Goal: Transaction & Acquisition: Purchase product/service

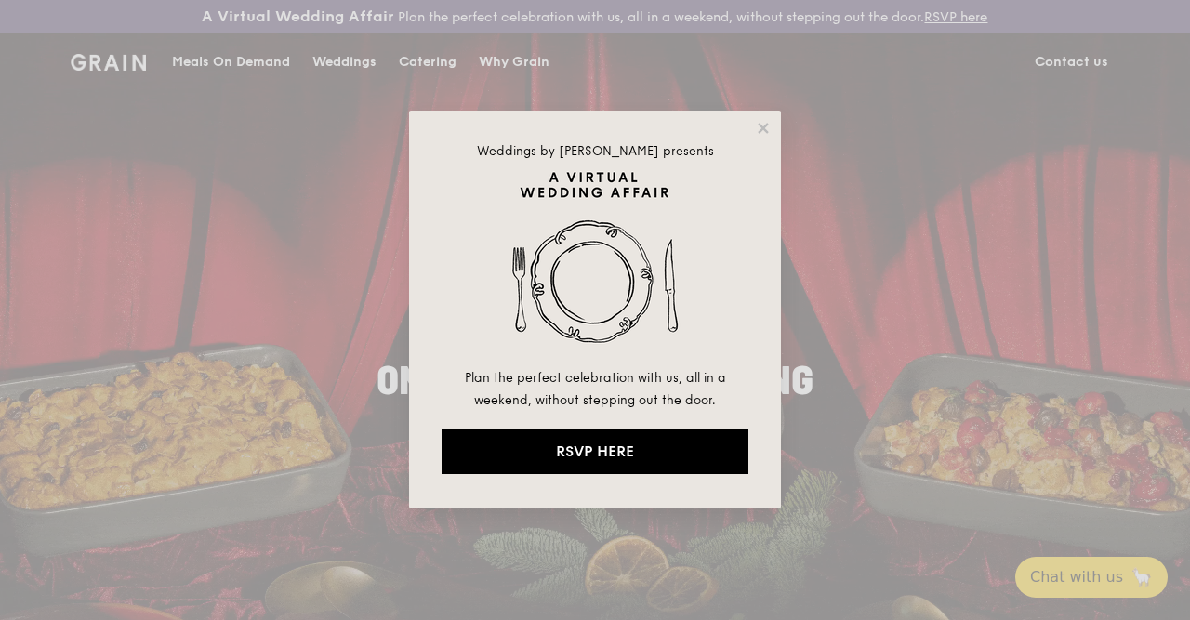
click at [753, 130] on div "Weddings by [PERSON_NAME] presents Plan the perfect celebration with us, all in…" at bounding box center [595, 310] width 372 height 398
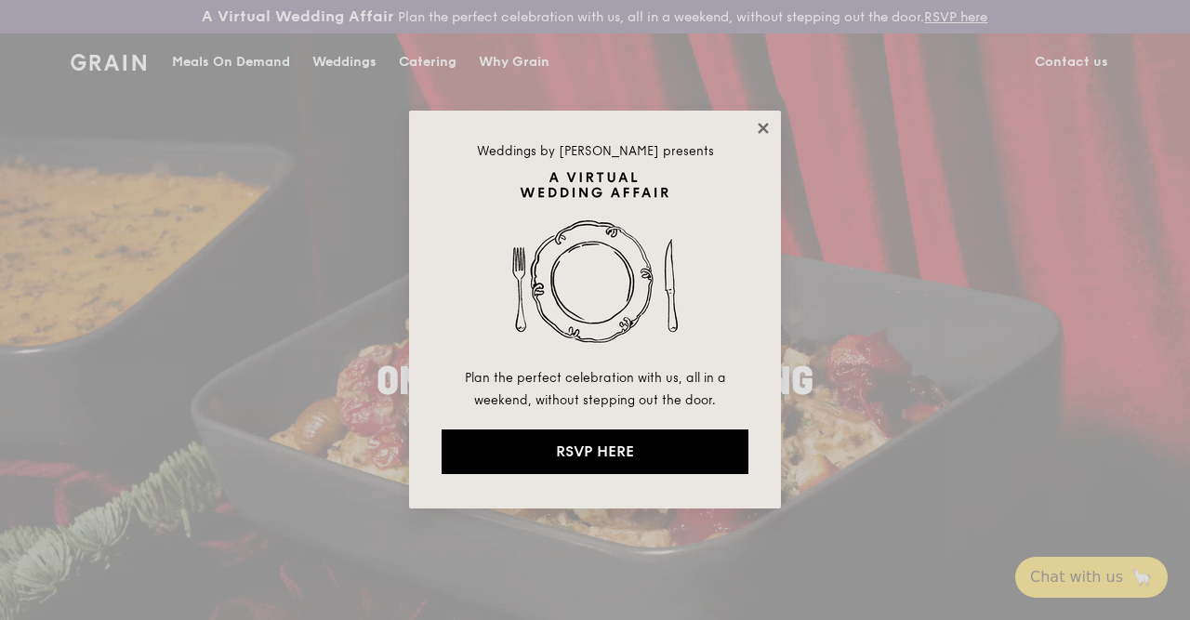
click at [761, 126] on icon at bounding box center [763, 128] width 10 height 10
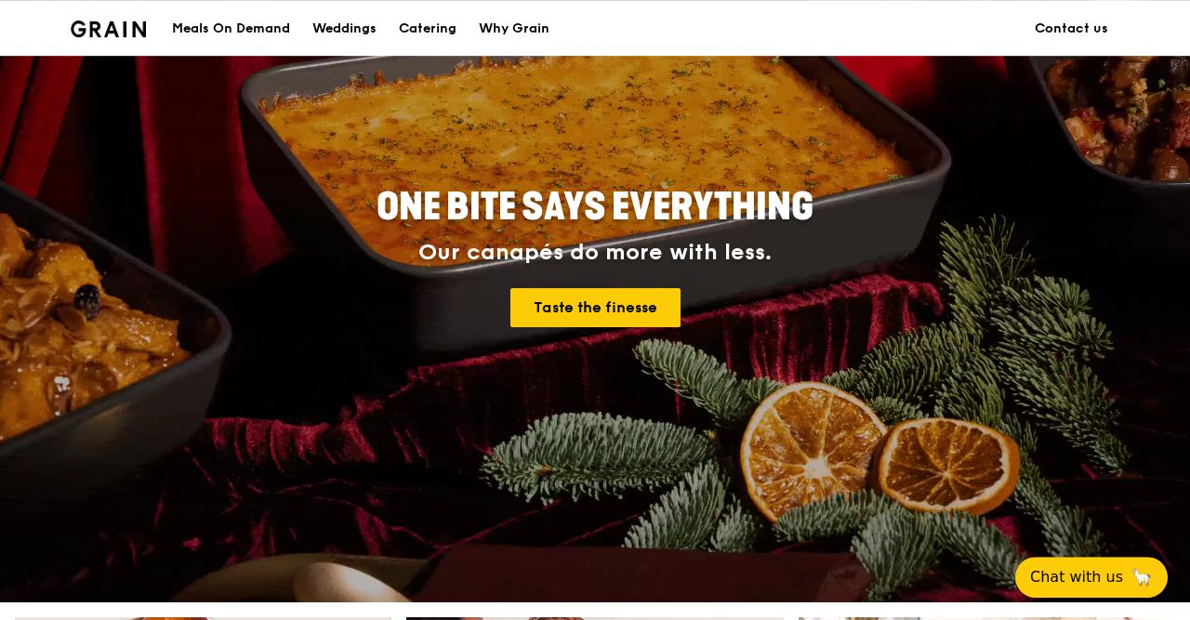
scroll to position [97, 0]
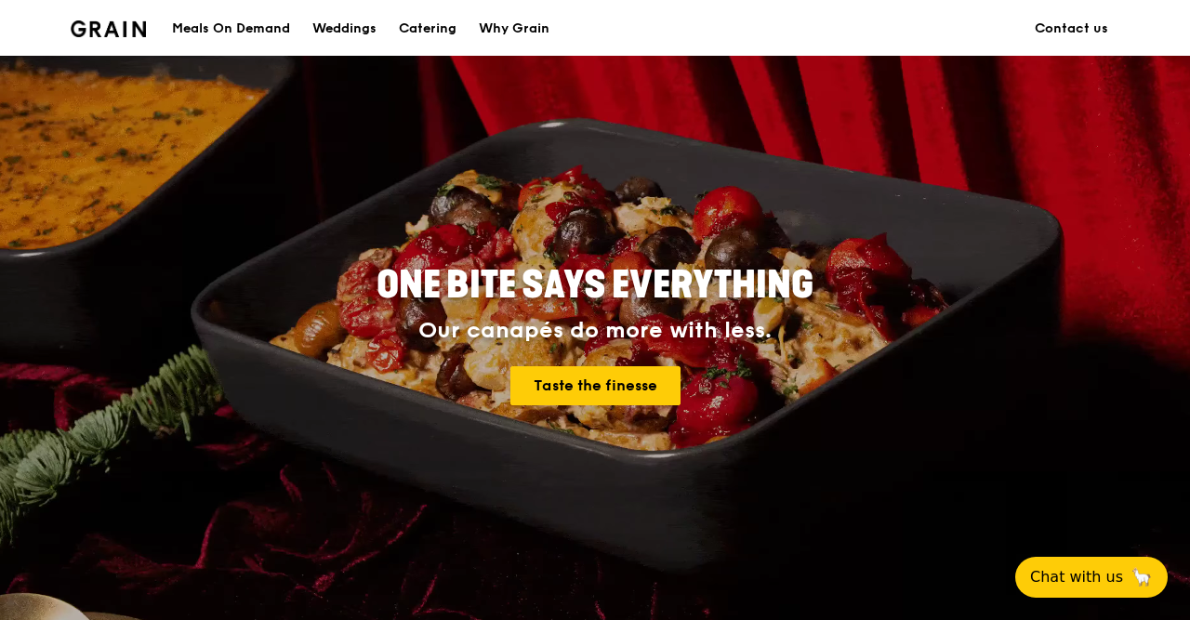
click at [851, 433] on div "ONE BITE SAYS EVERYTHING Our canapés do more with less. Taste the finesse" at bounding box center [595, 337] width 922 height 688
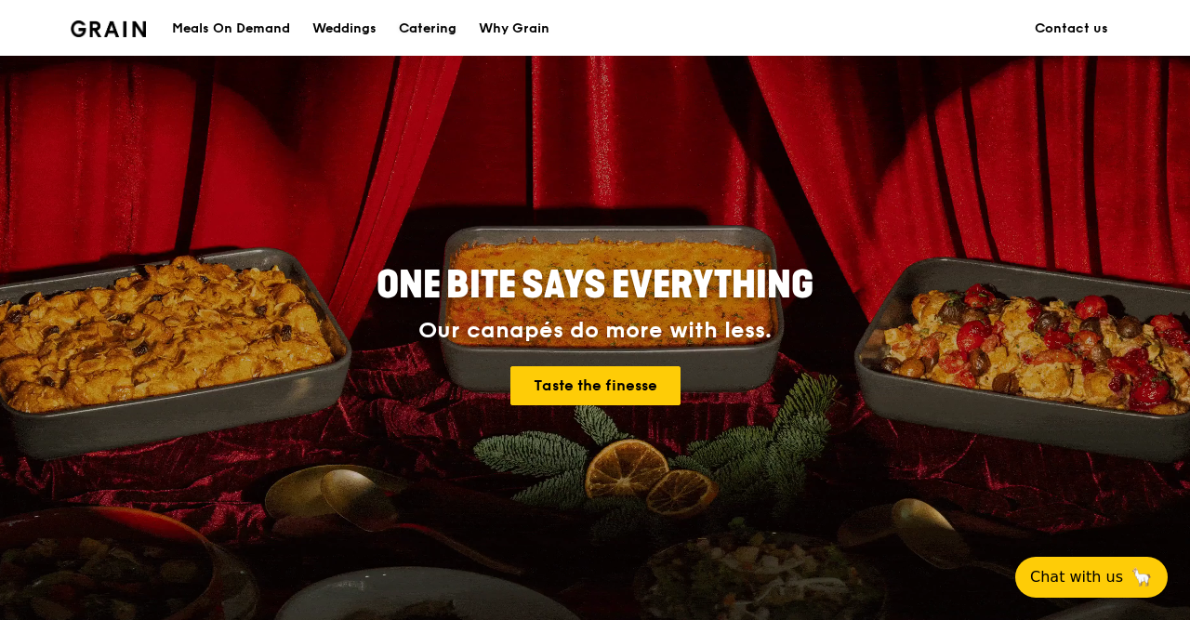
click at [453, 36] on div "Catering" at bounding box center [428, 29] width 58 height 56
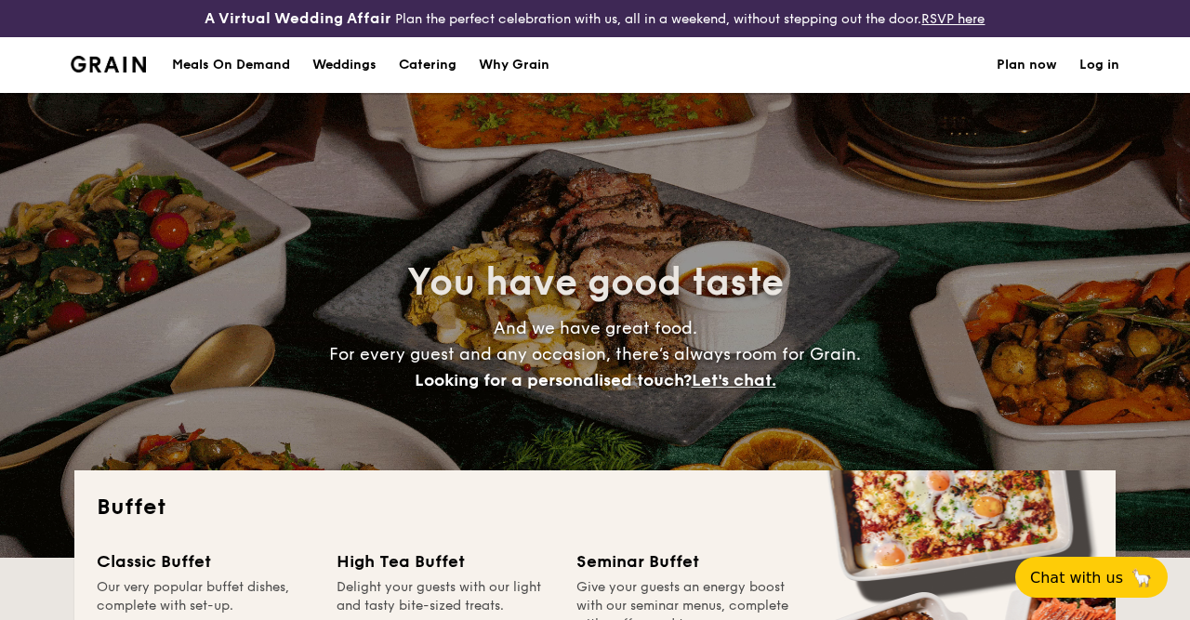
select select
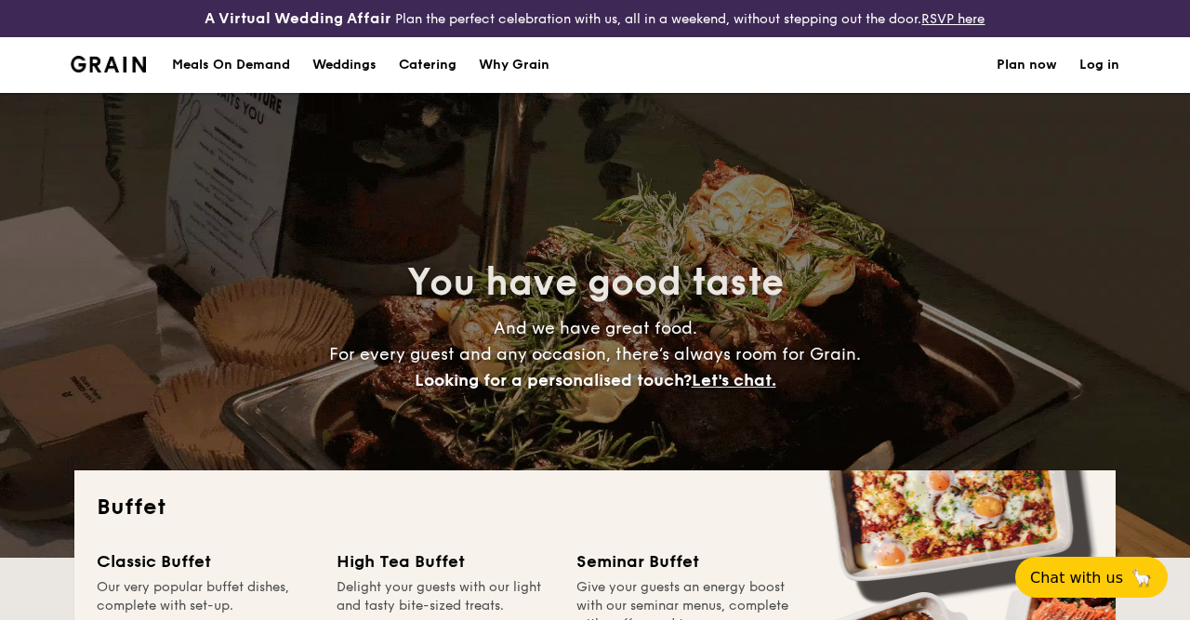
scroll to position [1257, 0]
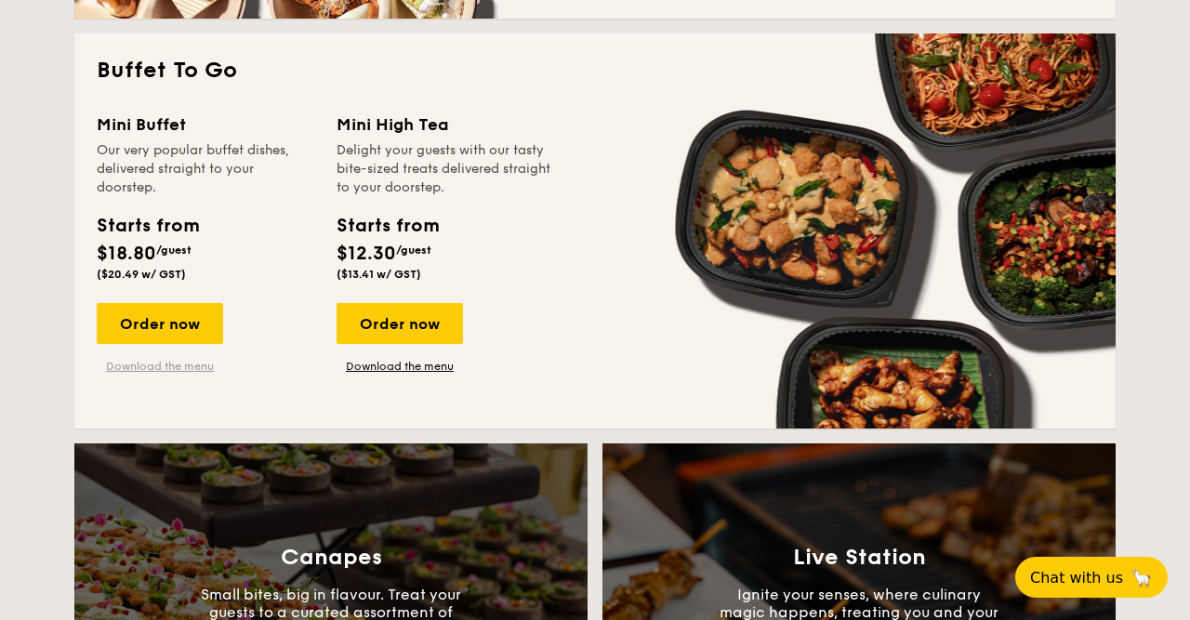
click at [179, 369] on link "Download the menu" at bounding box center [160, 366] width 126 height 15
click at [178, 329] on div "Order now" at bounding box center [160, 323] width 126 height 41
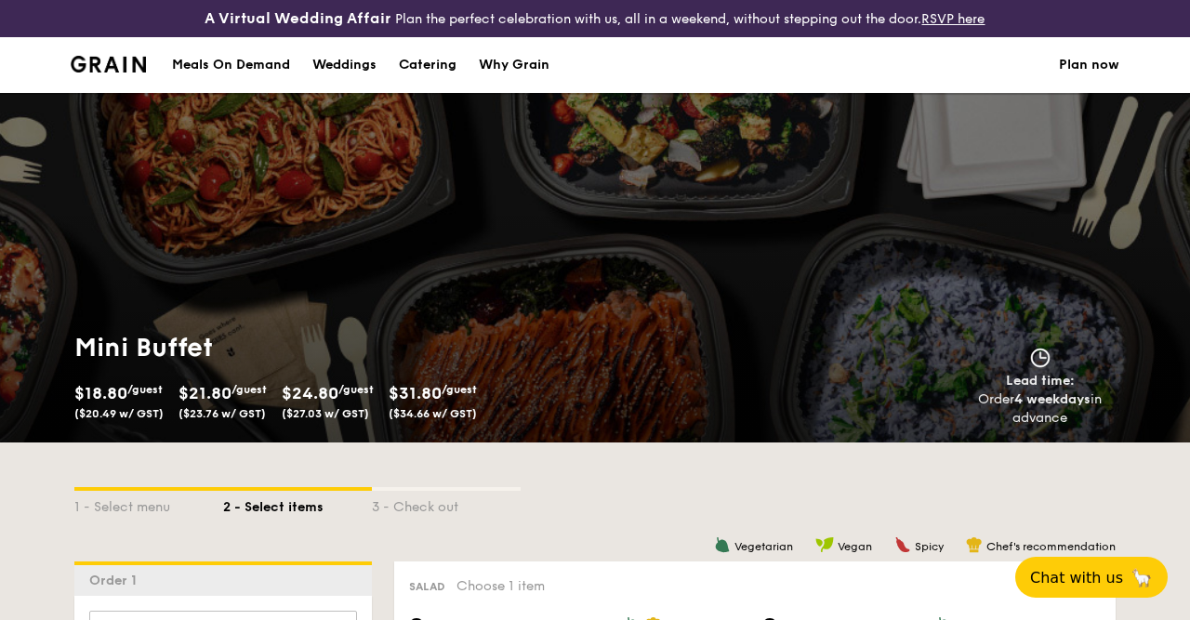
select select
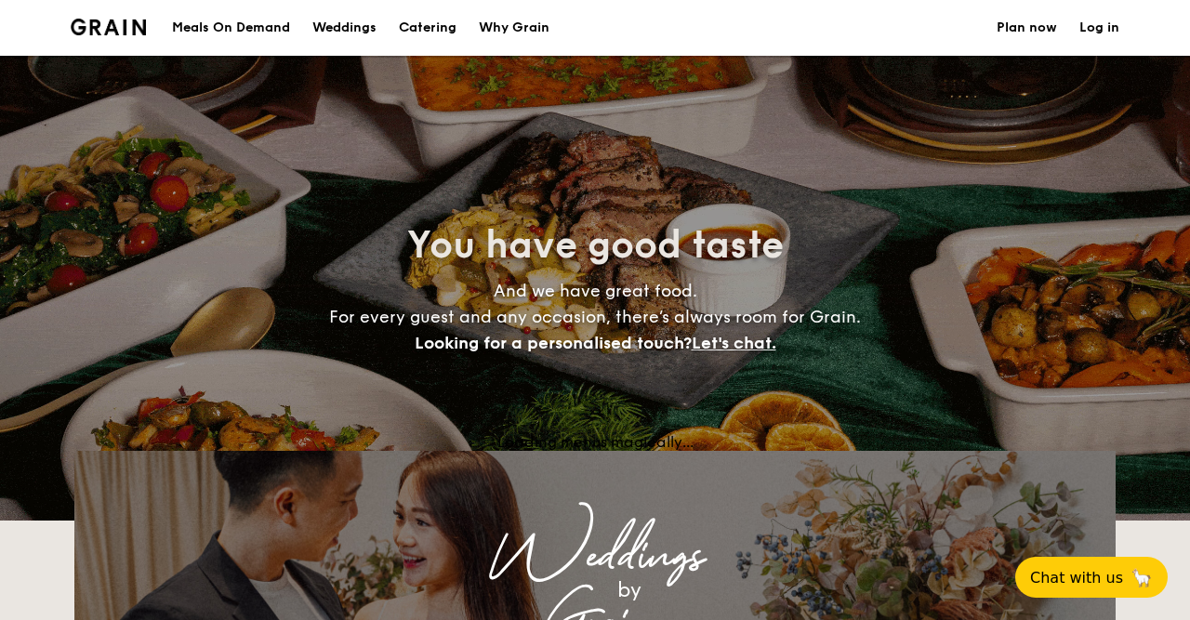
scroll to position [2916, 0]
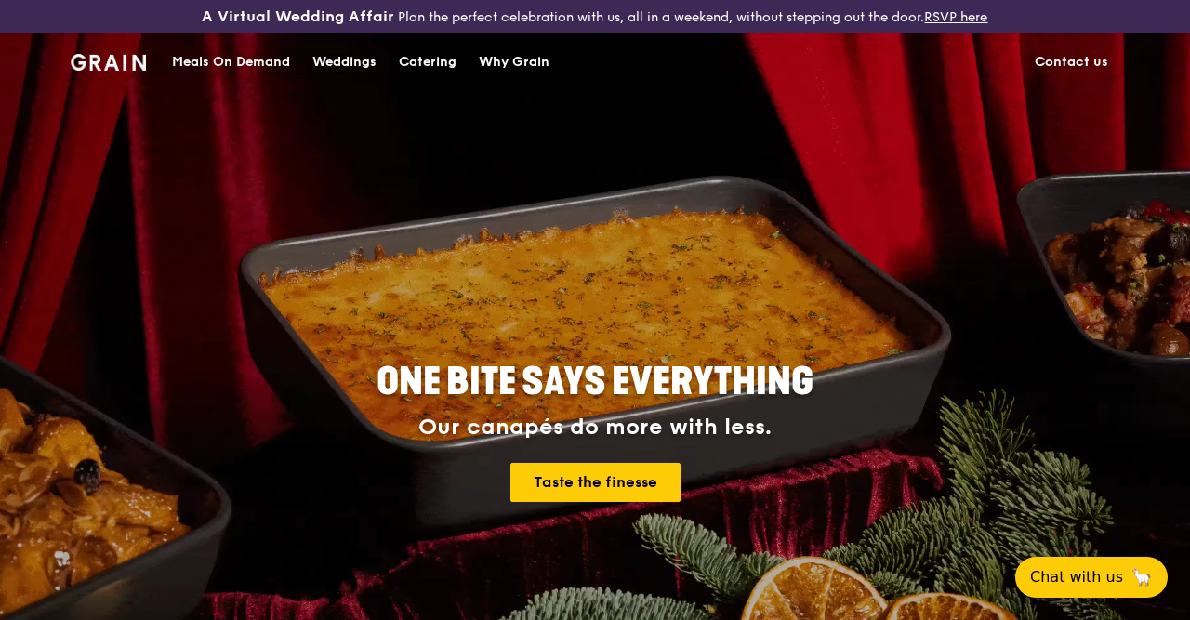
drag, startPoint x: 476, startPoint y: 72, endPoint x: 464, endPoint y: 73, distance: 12.2
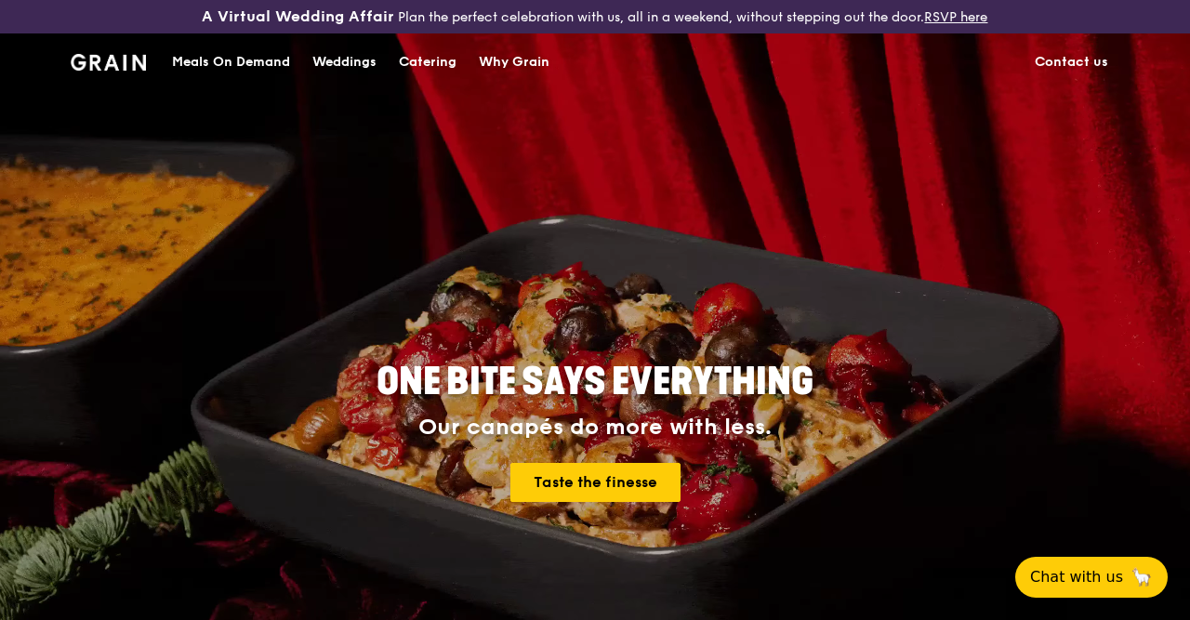
click at [475, 72] on link "Why Grain" at bounding box center [514, 62] width 93 height 56
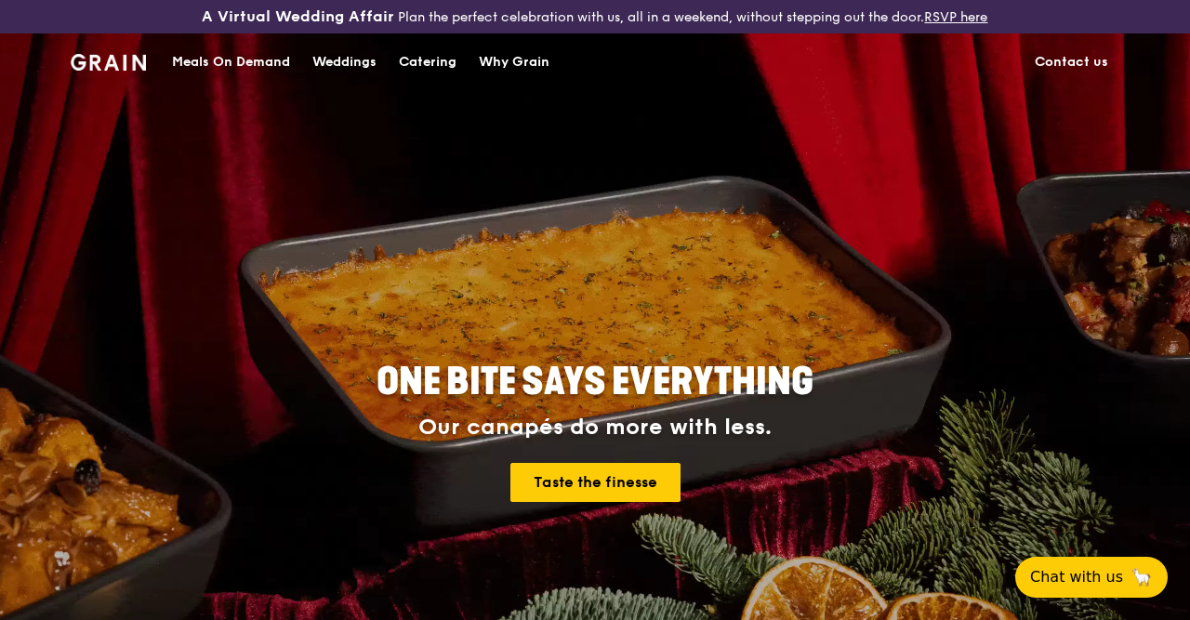
click at [440, 78] on div "Catering" at bounding box center [428, 62] width 58 height 56
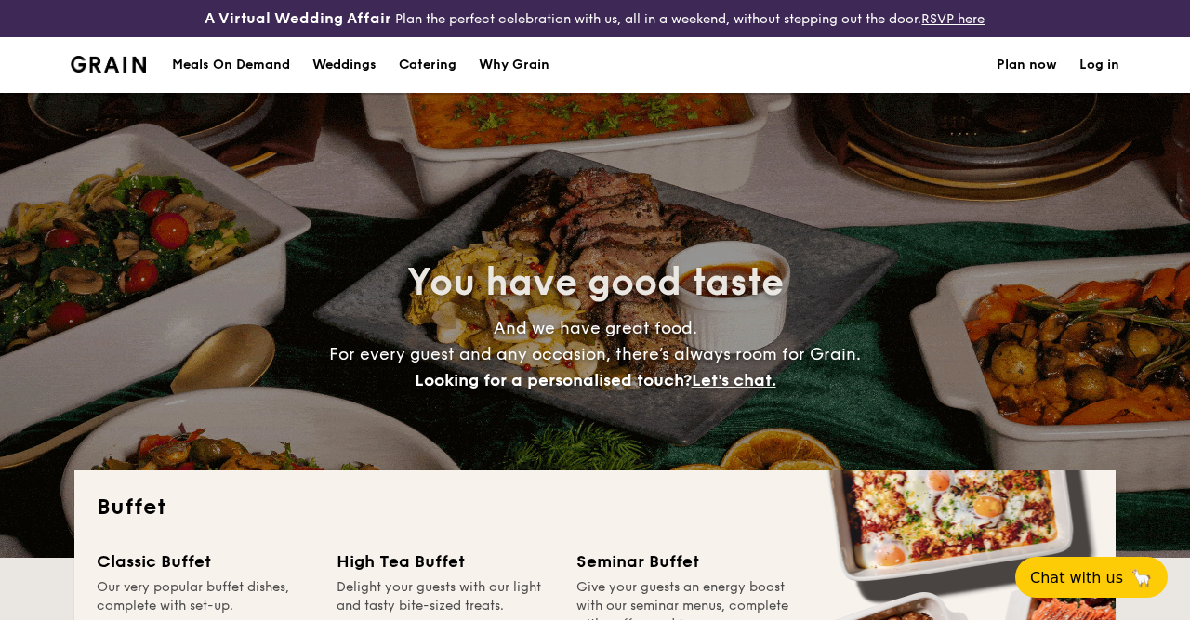
select select
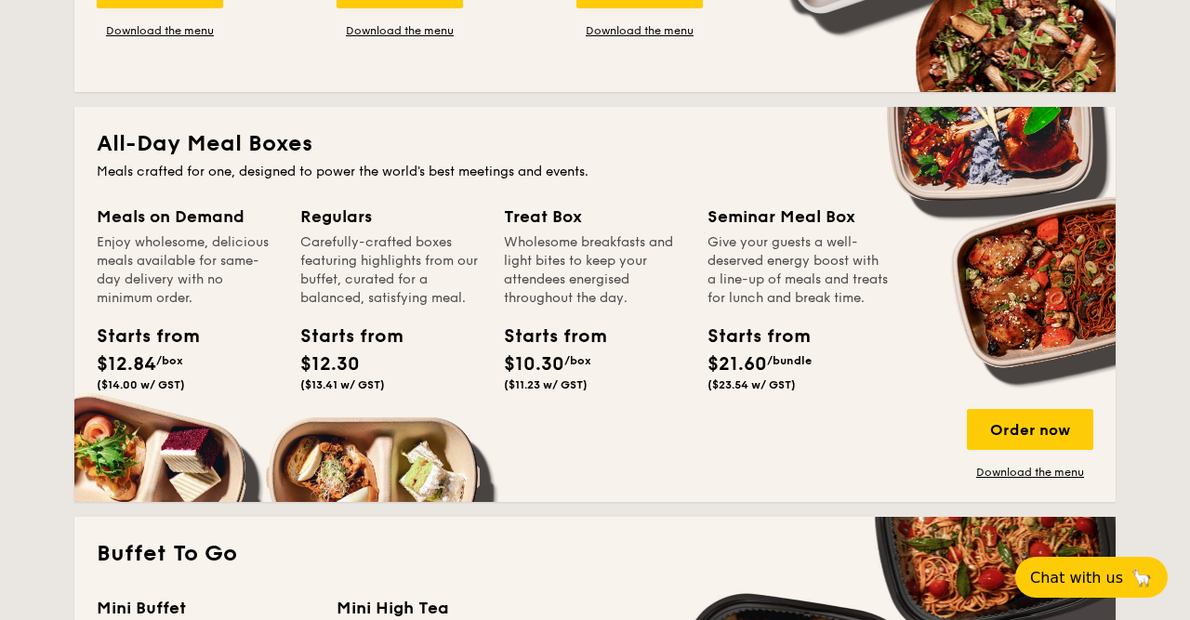
scroll to position [1257, 0]
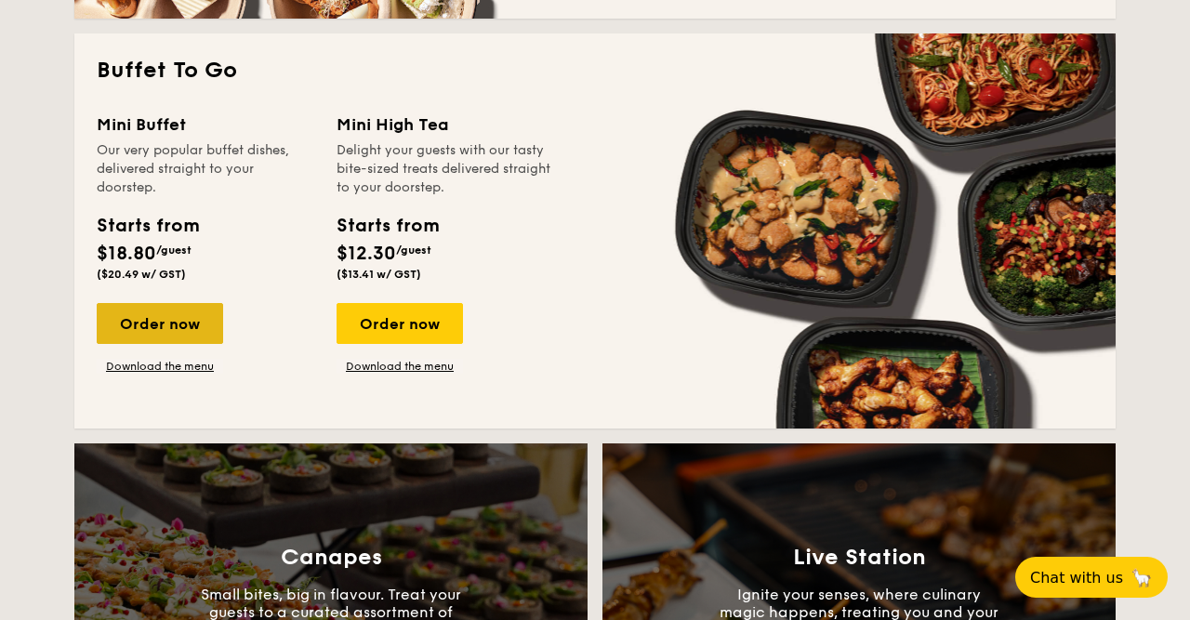
click at [182, 323] on div "Order now" at bounding box center [160, 323] width 126 height 41
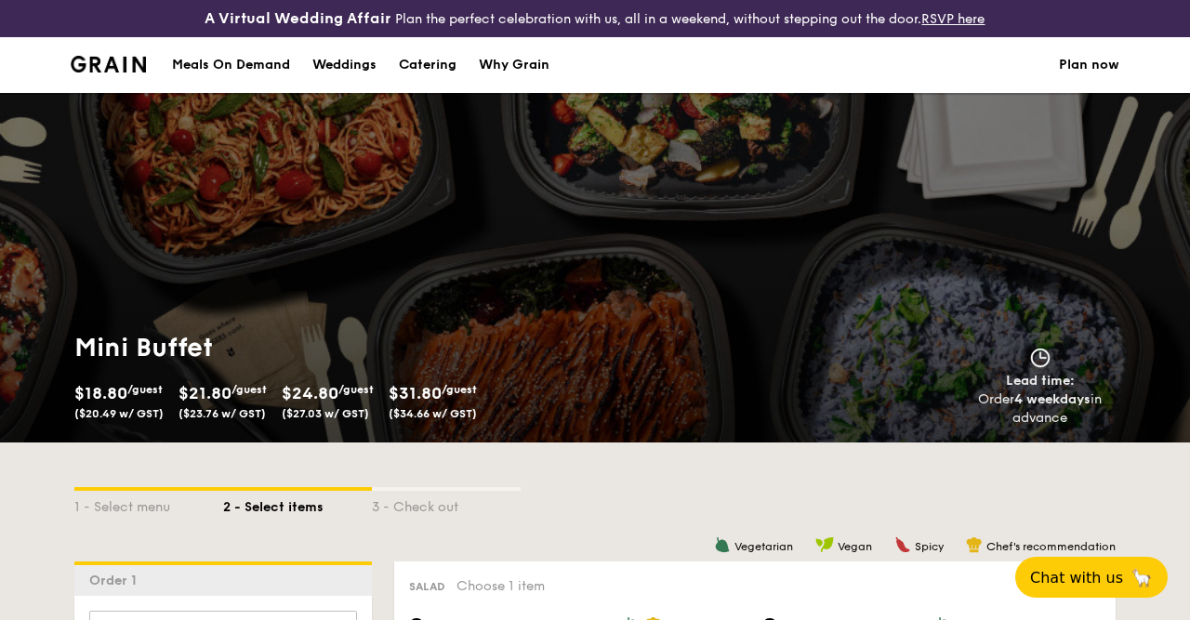
scroll to position [483, 0]
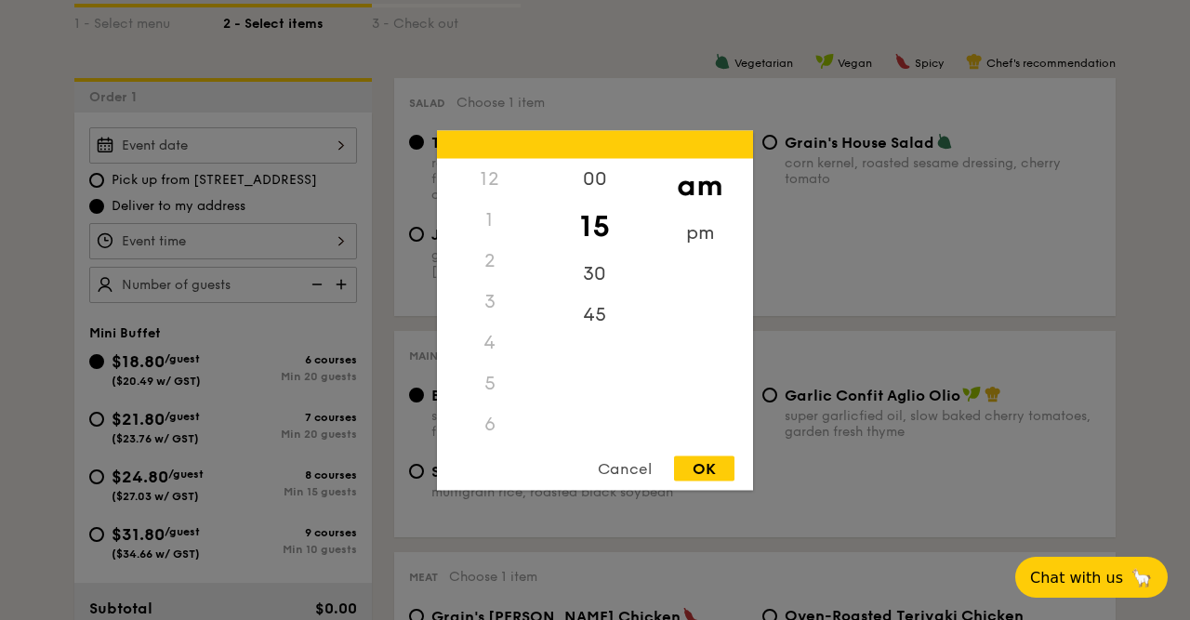
click at [192, 243] on input "Smoked Mesquite Whole Chicken brined in our in-house blend of herbs and spices,…" at bounding box center [223, 241] width 268 height 36
click at [495, 364] on div "10" at bounding box center [489, 375] width 105 height 54
click at [710, 168] on div "am" at bounding box center [699, 185] width 105 height 54
click at [599, 172] on div "00" at bounding box center [594, 178] width 105 height 41
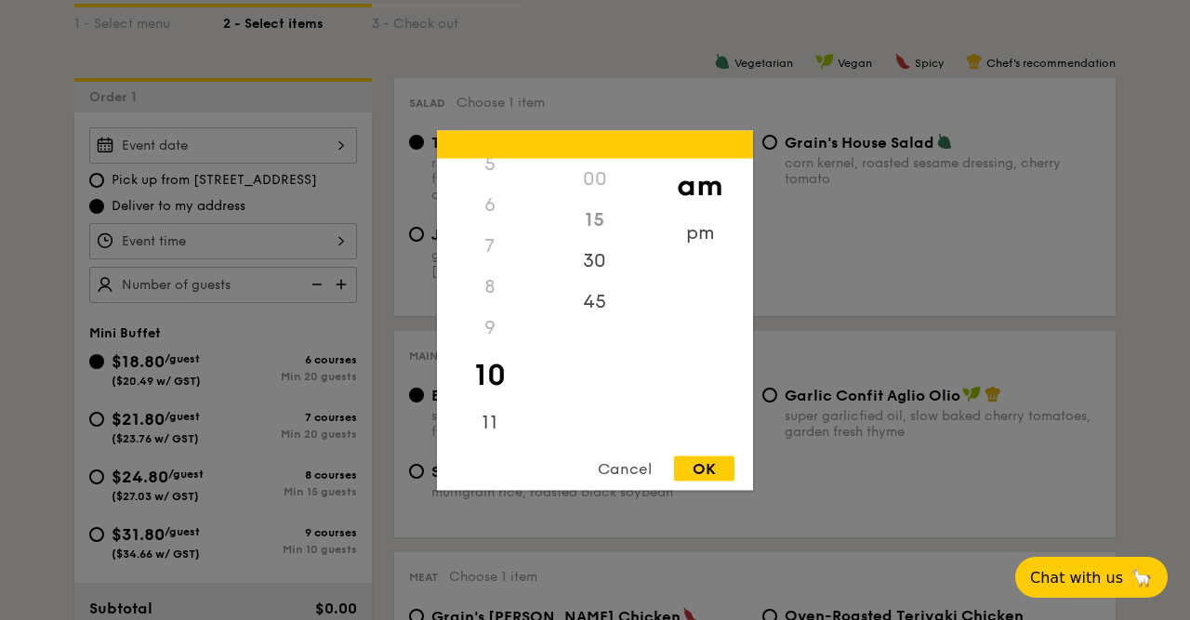
click at [702, 473] on div "OK" at bounding box center [704, 468] width 60 height 25
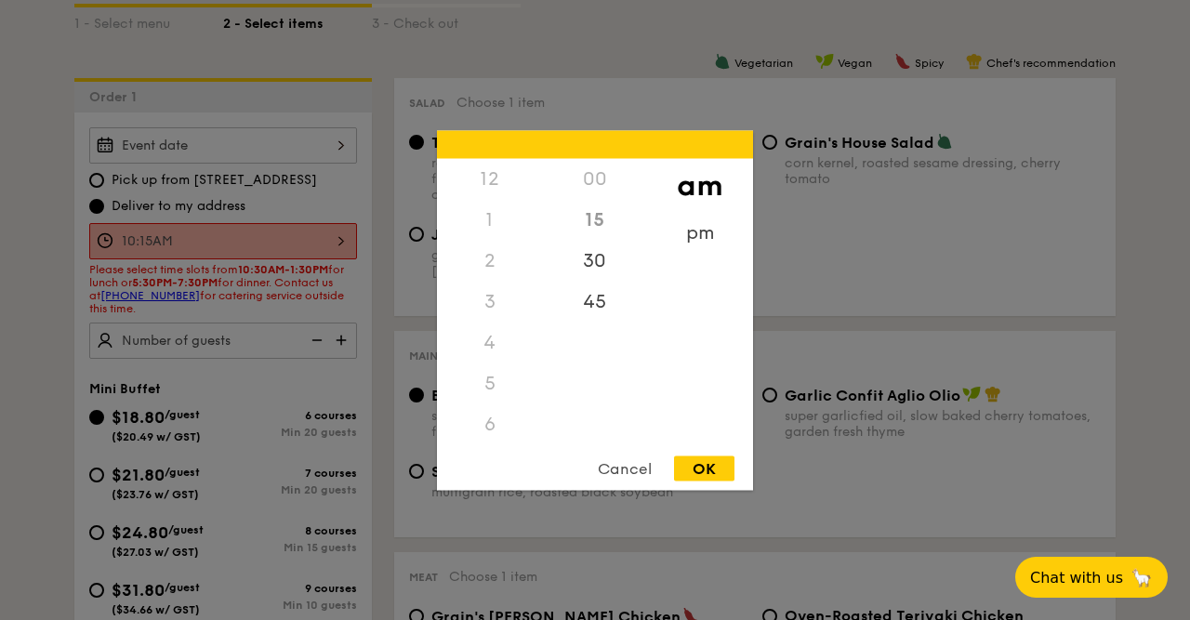
click at [180, 245] on input "10:15AM" at bounding box center [223, 241] width 268 height 36
drag, startPoint x: 603, startPoint y: 188, endPoint x: 605, endPoint y: 205, distance: 16.8
click at [605, 188] on div "00" at bounding box center [594, 178] width 105 height 41
click at [594, 226] on div "15" at bounding box center [594, 219] width 105 height 41
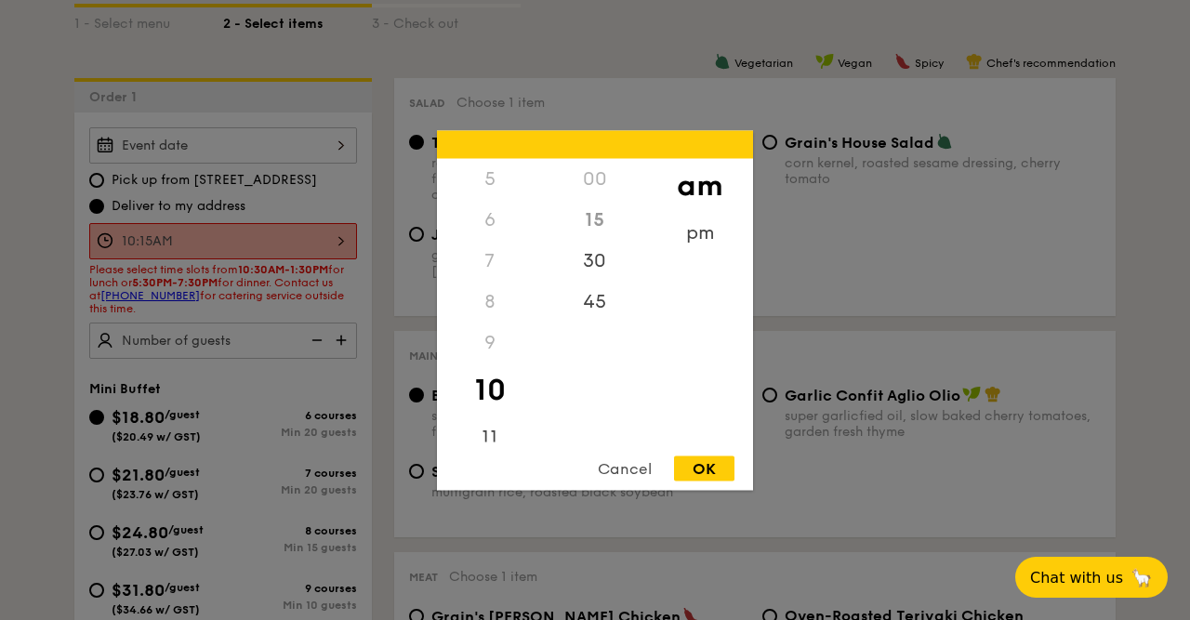
click at [363, 148] on div at bounding box center [595, 310] width 1190 height 620
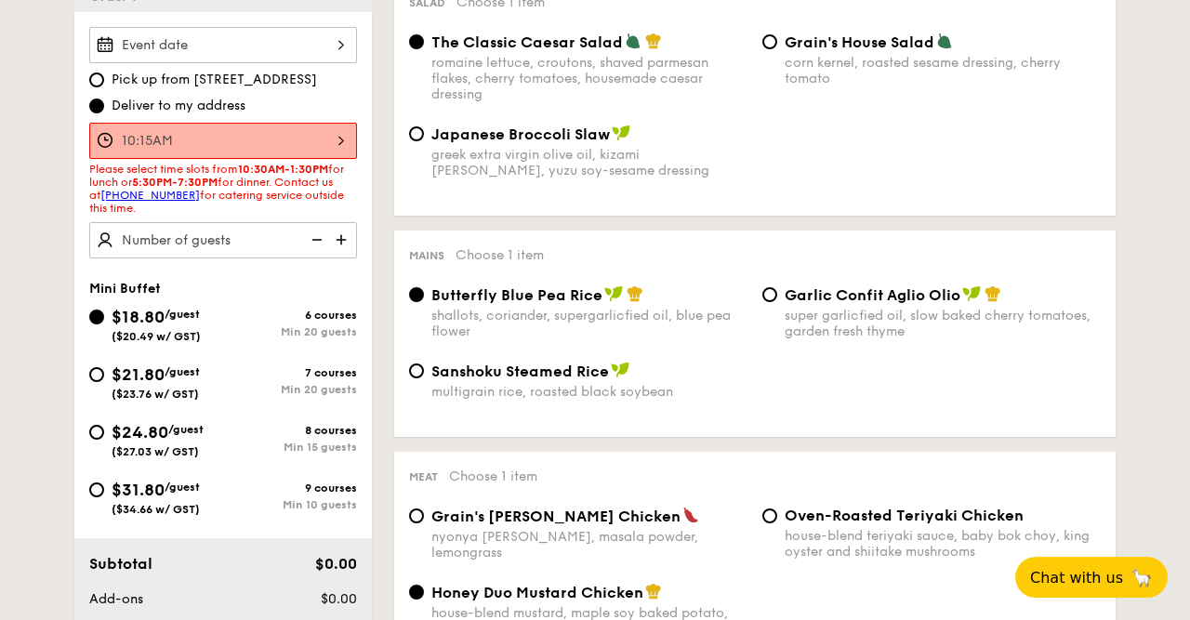
scroll to position [483, 0]
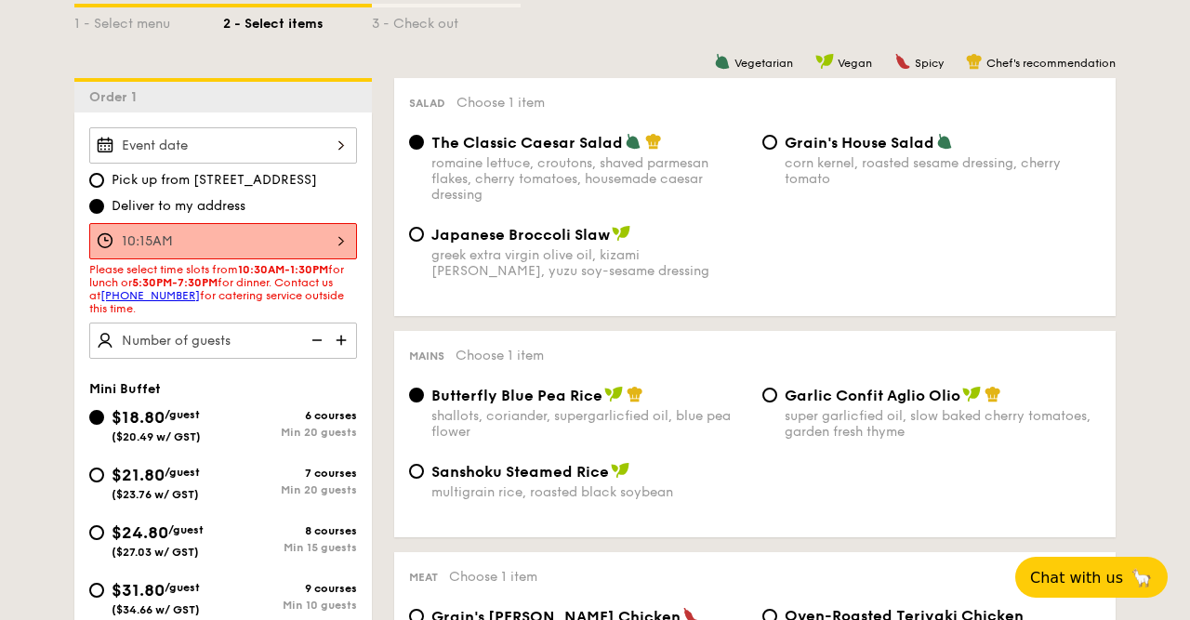
click at [202, 245] on input "10:15AM" at bounding box center [223, 241] width 268 height 36
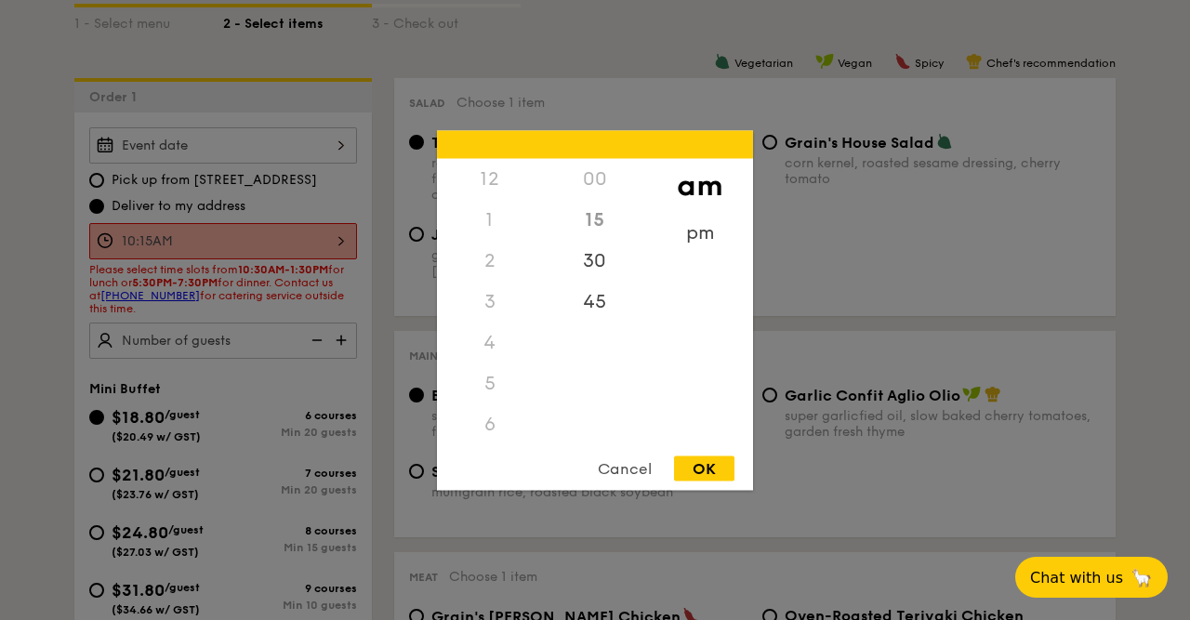
scroll to position [205, 0]
click at [595, 258] on div "30" at bounding box center [594, 267] width 105 height 54
click at [695, 467] on div "OK" at bounding box center [704, 468] width 60 height 25
type input "10:30AM"
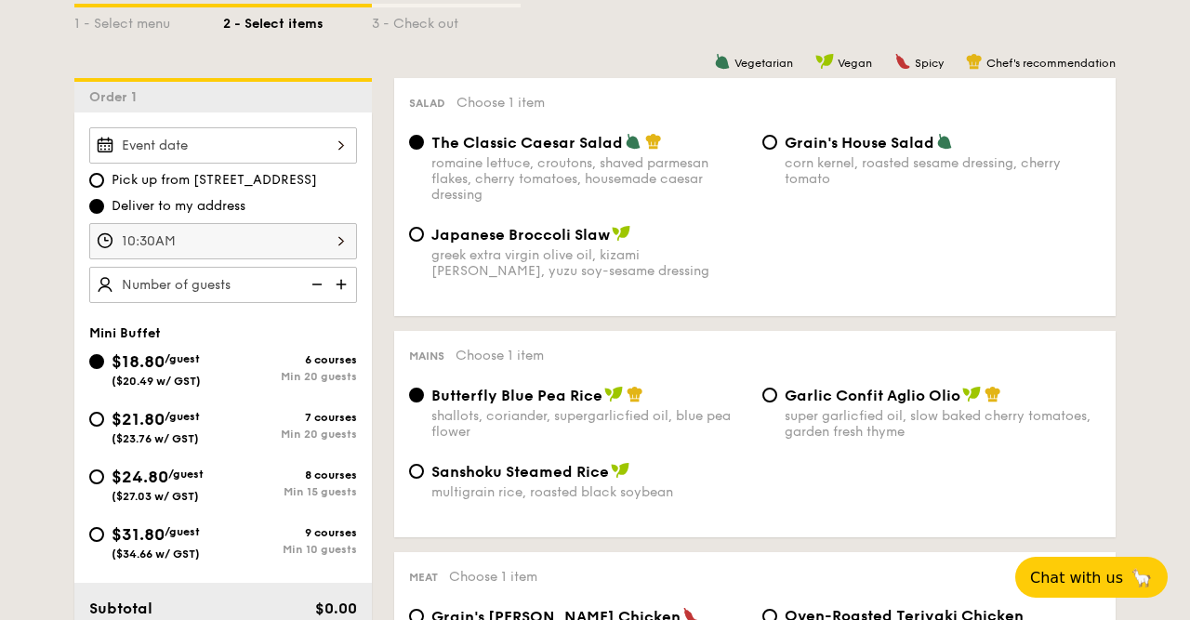
click at [258, 285] on div at bounding box center [223, 285] width 268 height 36
click at [194, 281] on input "number" at bounding box center [223, 285] width 268 height 36
click at [137, 278] on input "number" at bounding box center [223, 285] width 268 height 36
type input "35 guests"
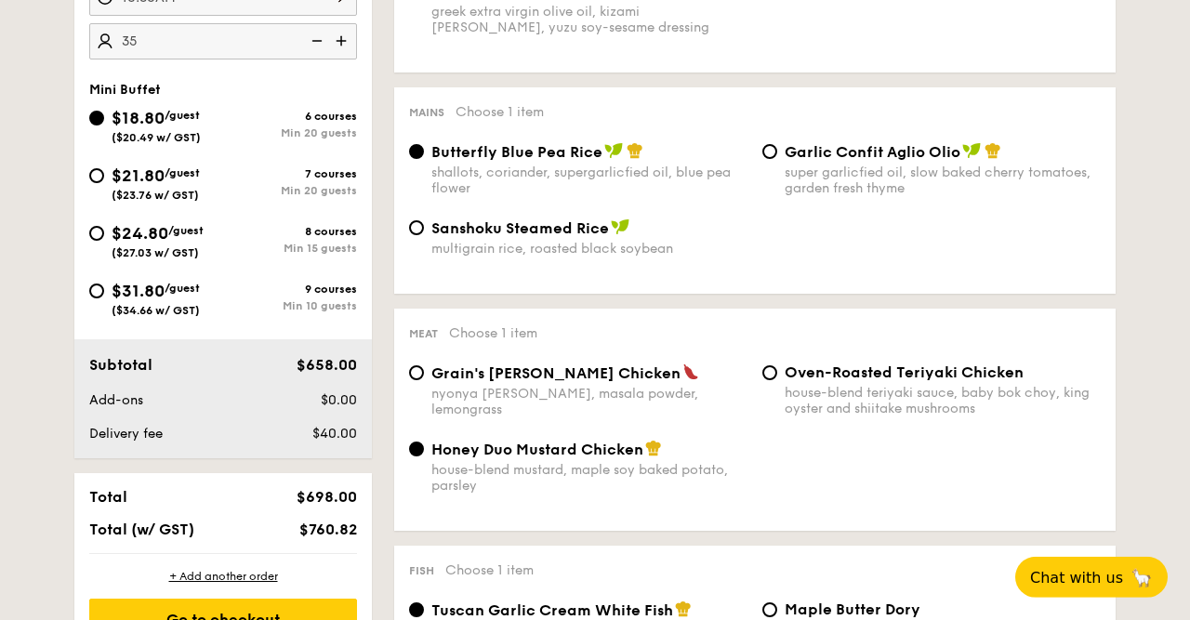
scroll to position [774, 0]
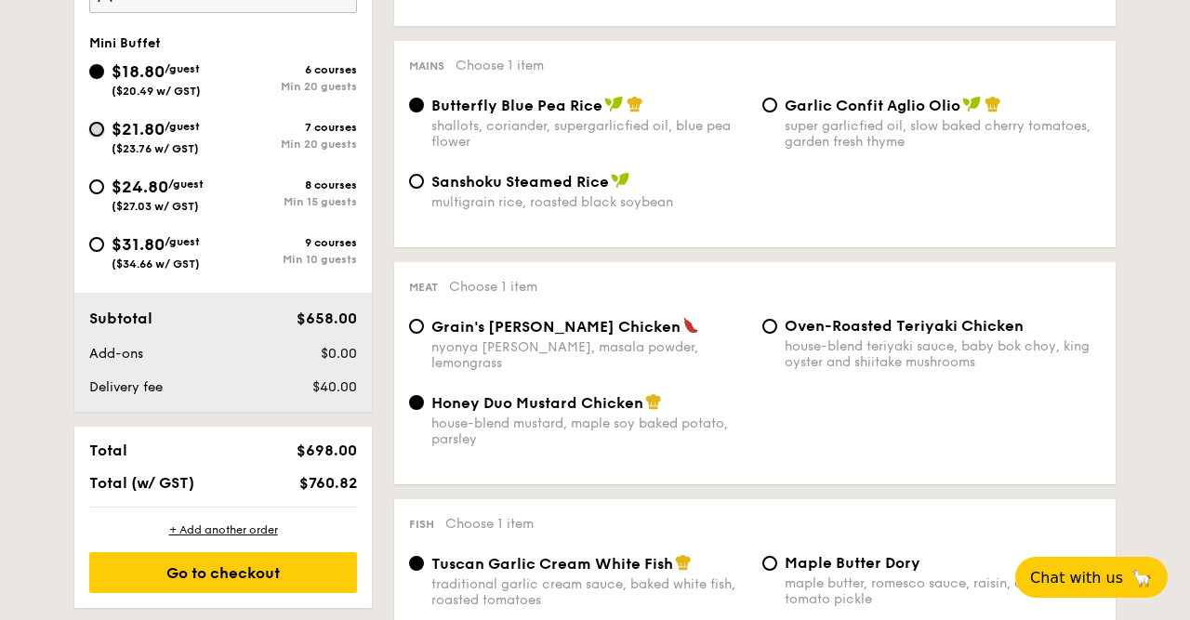
click at [99, 124] on input "$21.80 /guest ($23.76 w/ GST) 7 courses Min 20 guests" at bounding box center [96, 129] width 15 height 15
radio input "true"
radio input "false"
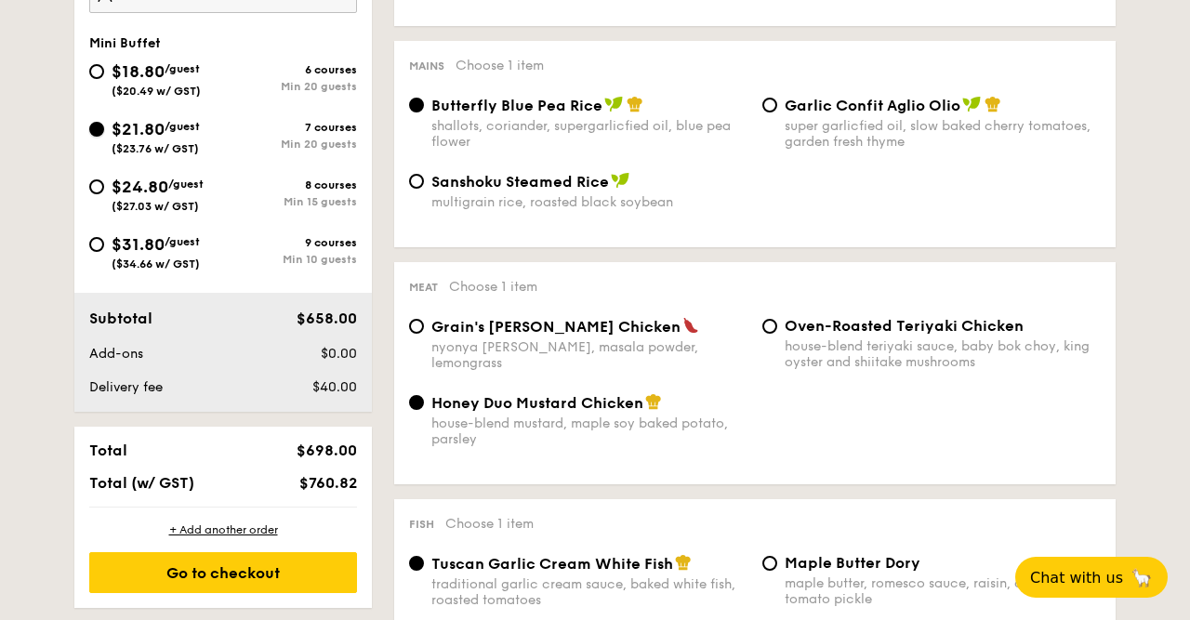
radio input "true"
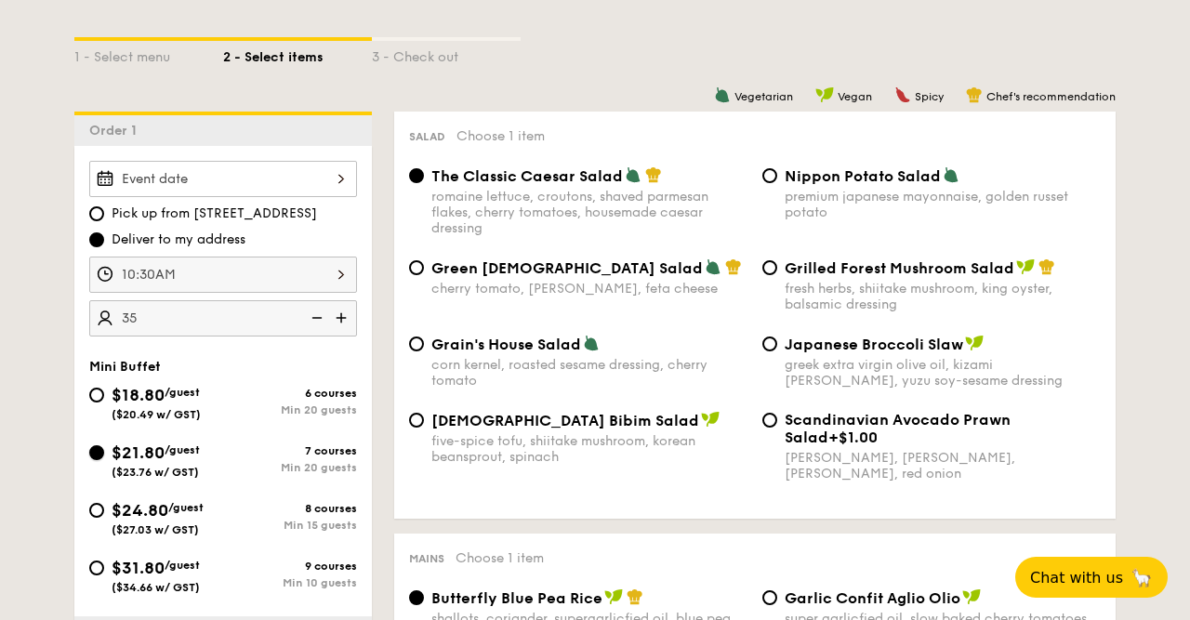
scroll to position [483, 0]
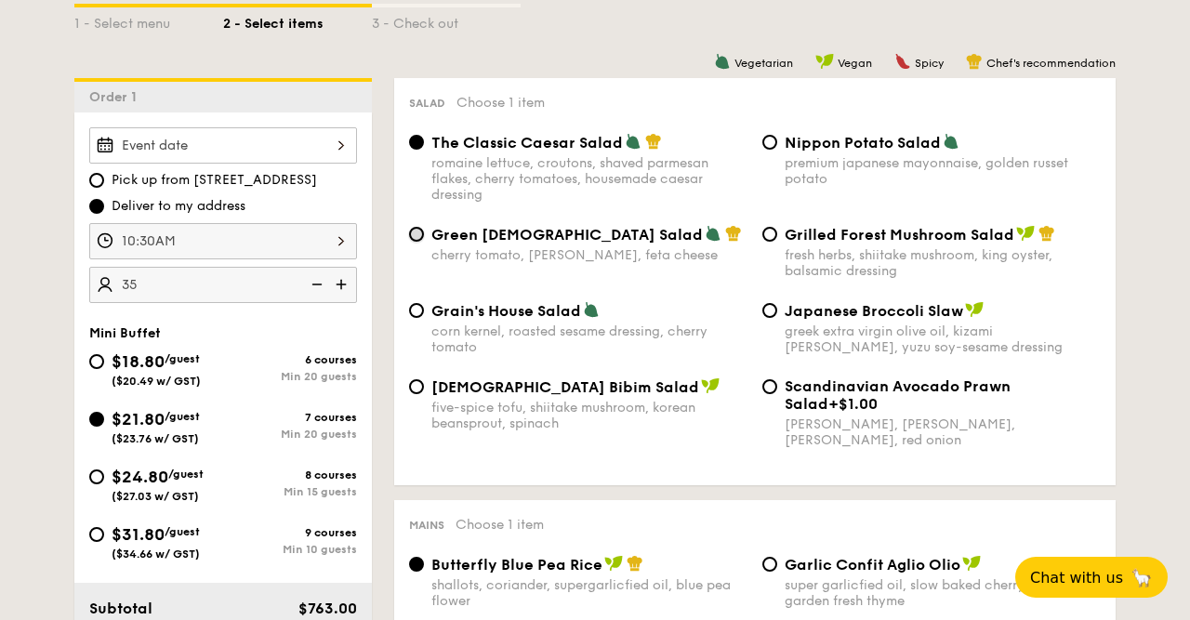
click at [416, 233] on input "Green Goddess Salad cherry tomato, dill, feta cheese" at bounding box center [416, 234] width 15 height 15
radio input "true"
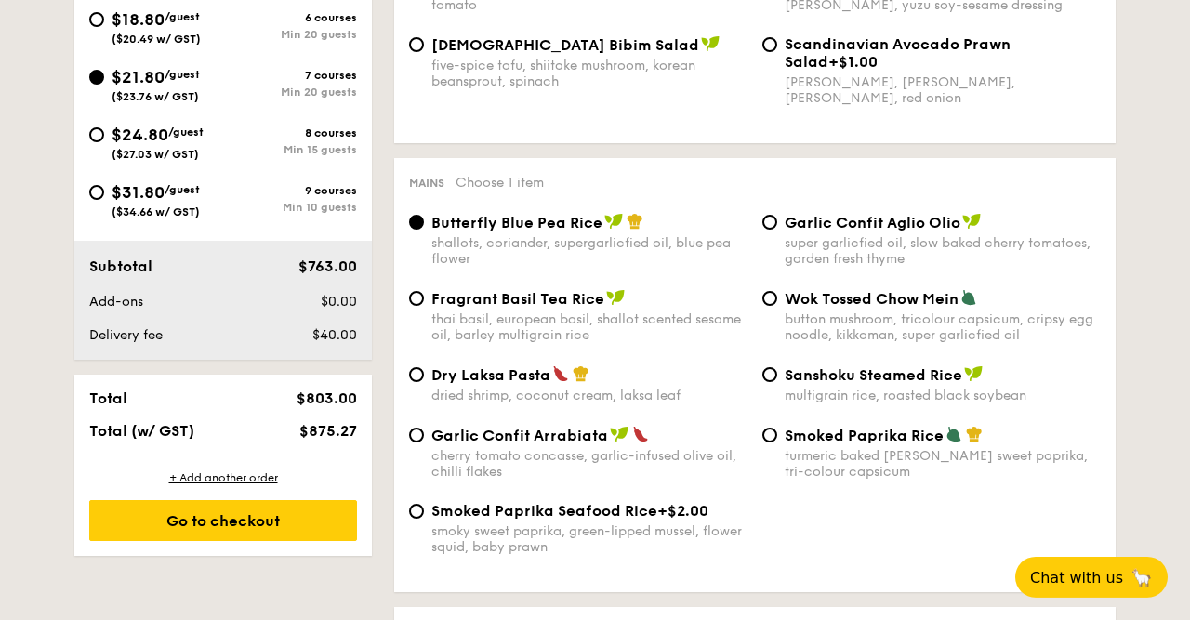
scroll to position [870, 0]
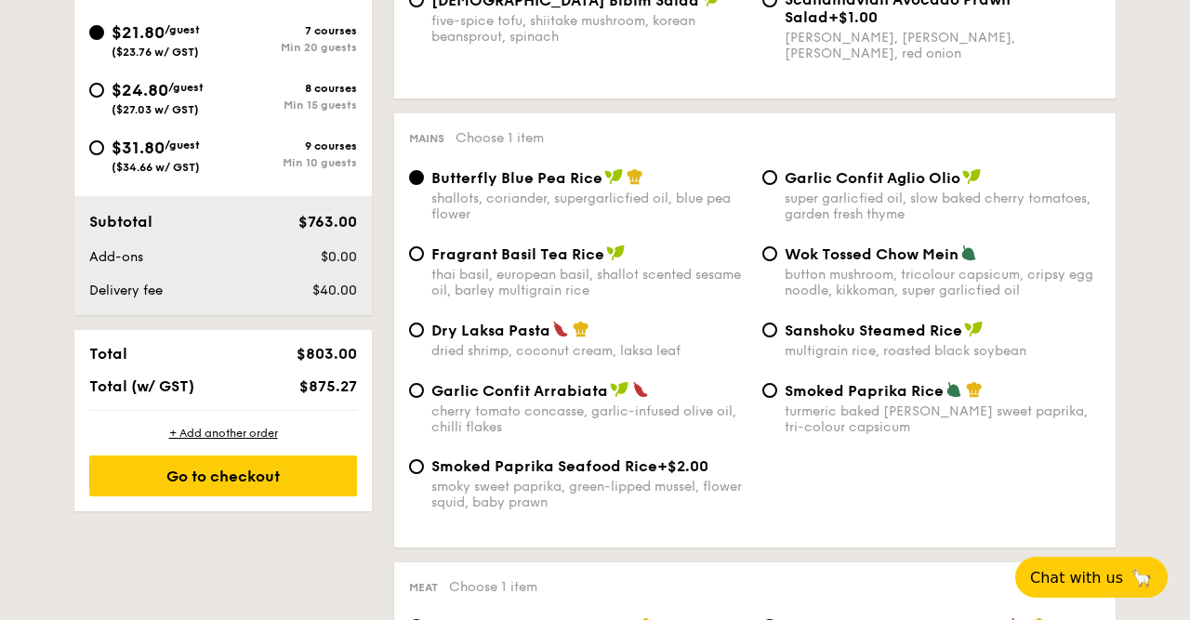
click at [819, 175] on span "Garlic Confit Aglio Olio" at bounding box center [873, 178] width 176 height 18
click at [777, 175] on input "Garlic Confit Aglio Olio super garlicfied oil, slow baked cherry tomatoes, gard…" at bounding box center [769, 177] width 15 height 15
radio input "true"
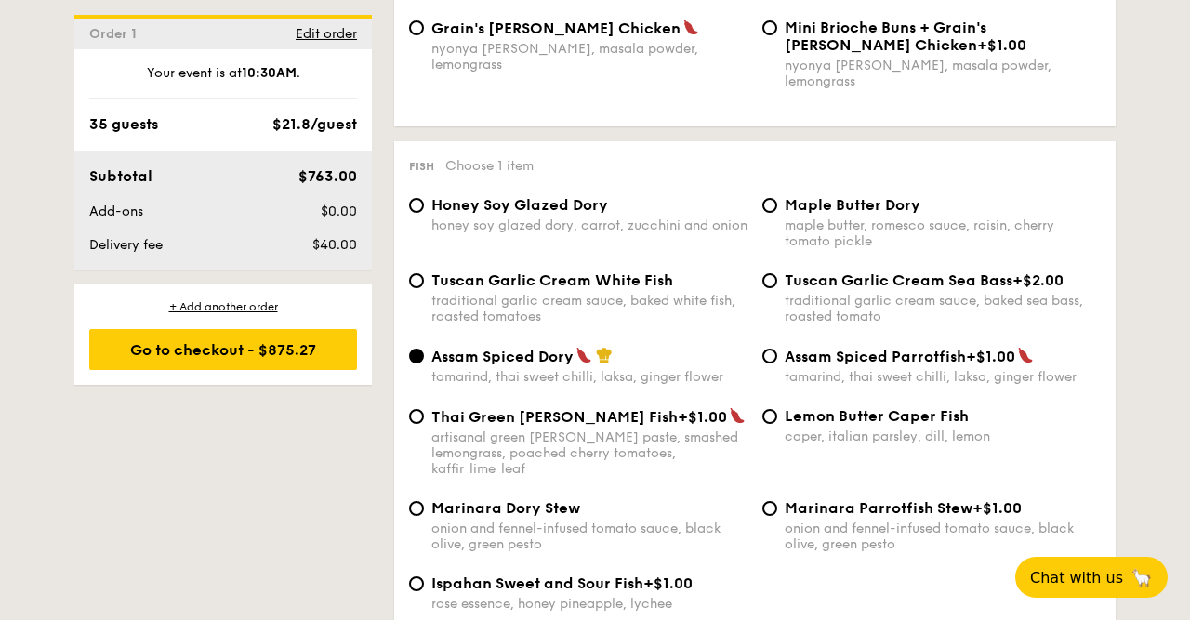
scroll to position [1837, 0]
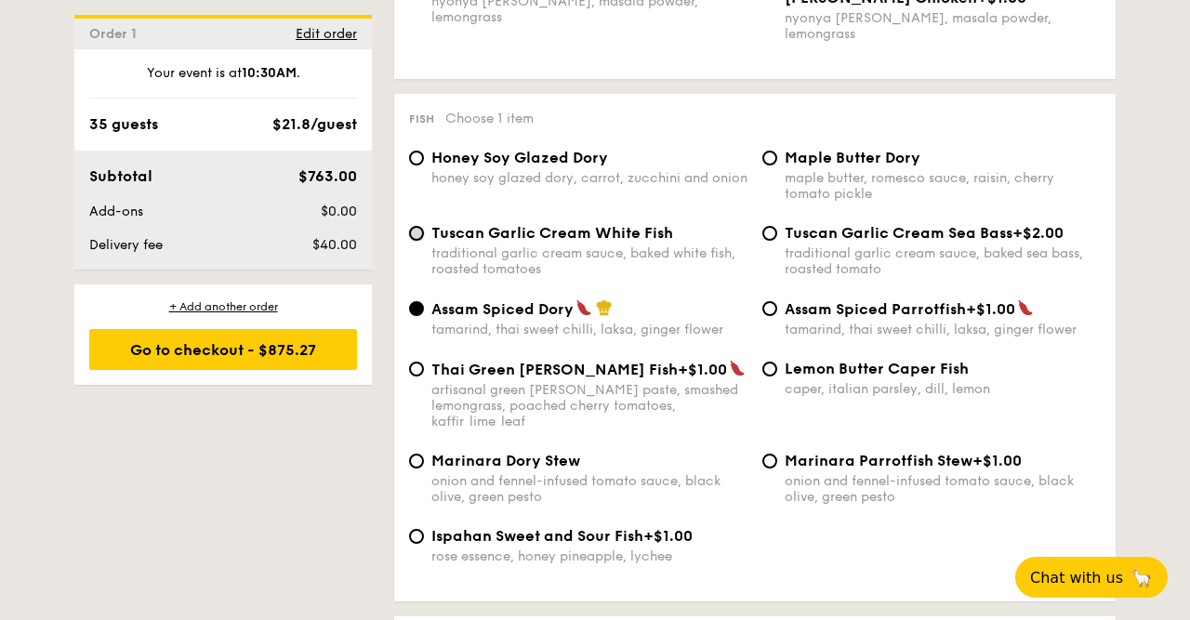
click at [421, 231] on input "Tuscan Garlic Cream White Fish traditional garlic cream sauce, baked white fish…" at bounding box center [416, 233] width 15 height 15
radio input "true"
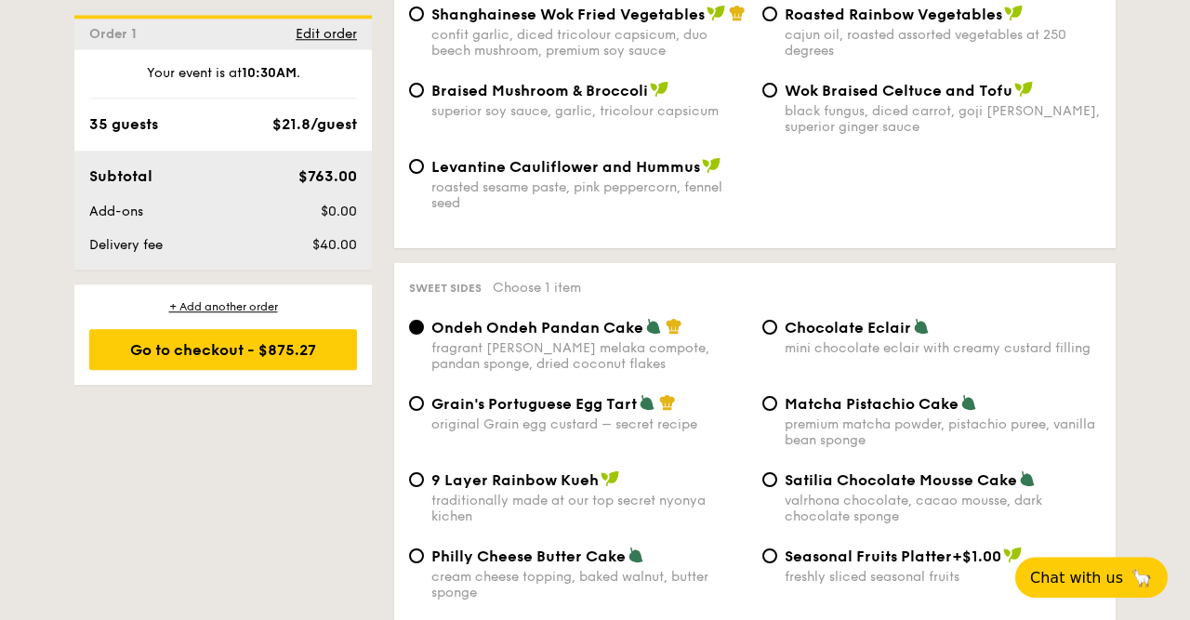
scroll to position [2707, 0]
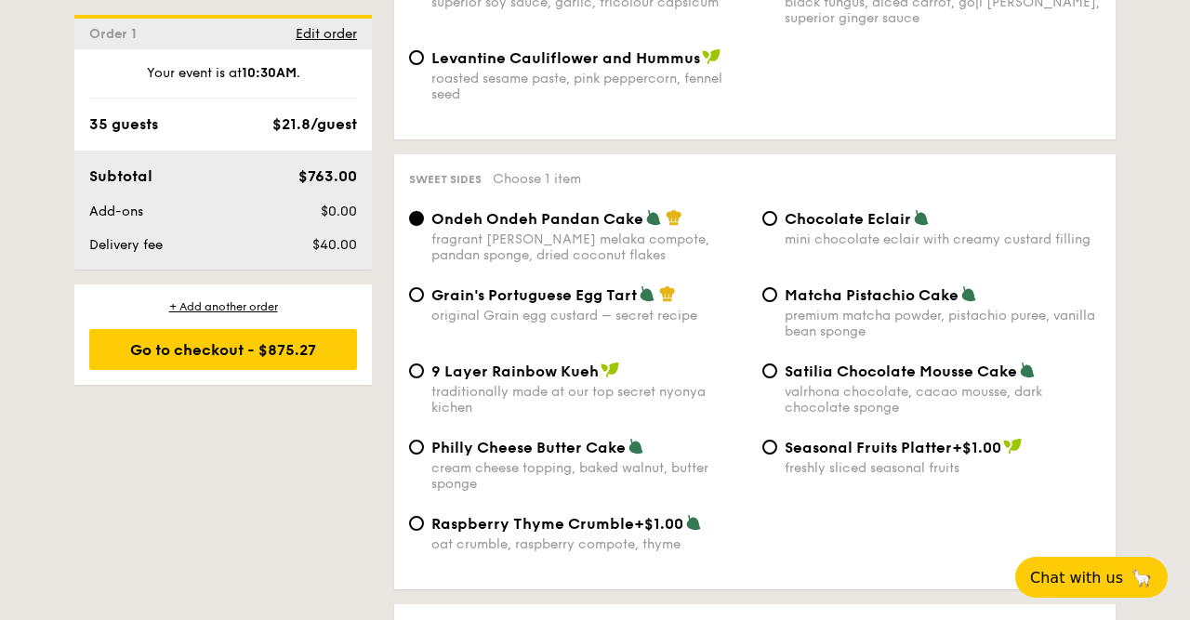
click at [771, 288] on div "Matcha Pistachio Cake premium matcha powder, pistachio puree, vanilla bean spon…" at bounding box center [931, 312] width 353 height 54
click at [767, 287] on input "Matcha Pistachio Cake premium matcha powder, pistachio puree, vanilla bean spon…" at bounding box center [769, 294] width 15 height 15
radio input "true"
click at [773, 211] on input "Chocolate Eclair mini chocolate eclair with creamy custard filling" at bounding box center [769, 218] width 15 height 15
radio input "true"
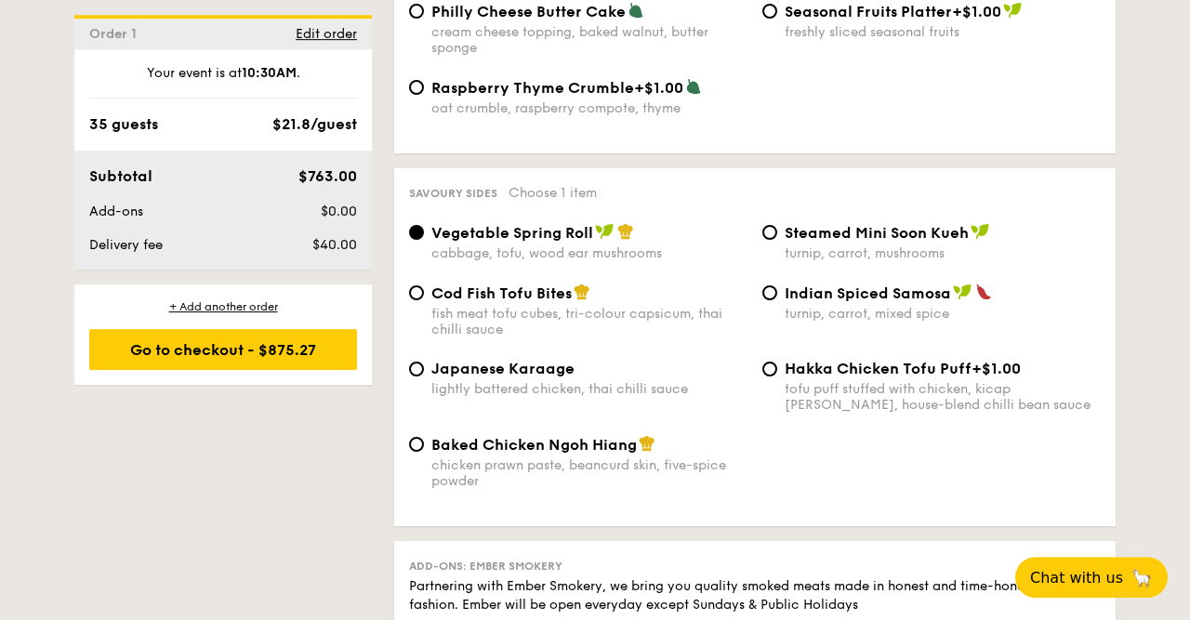
scroll to position [3191, 0]
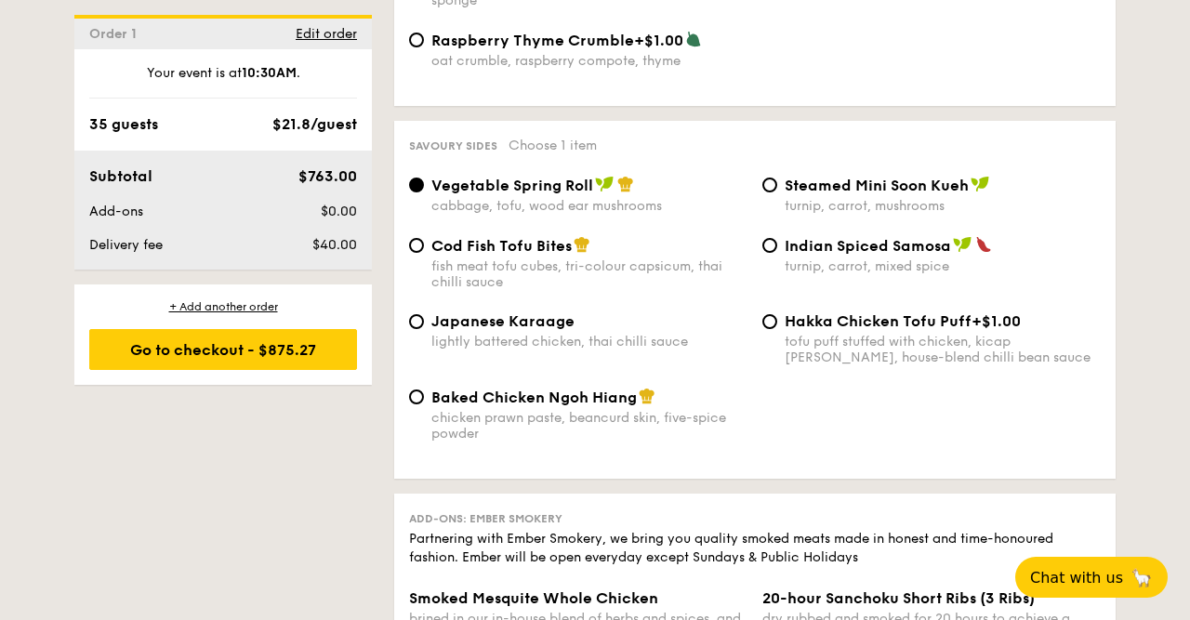
click at [880, 244] on span "Indian Spiced Samosa" at bounding box center [868, 246] width 166 height 18
click at [777, 244] on input "Indian Spiced Samosa turnip, carrot, mixed spice" at bounding box center [769, 245] width 15 height 15
radio input "true"
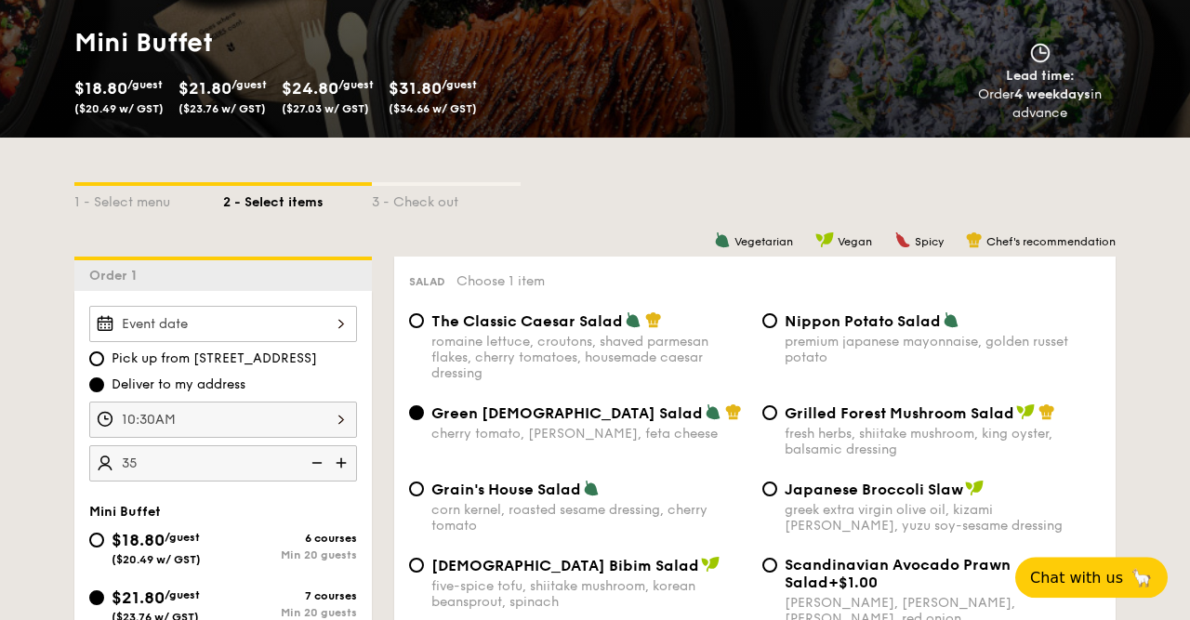
scroll to position [387, 0]
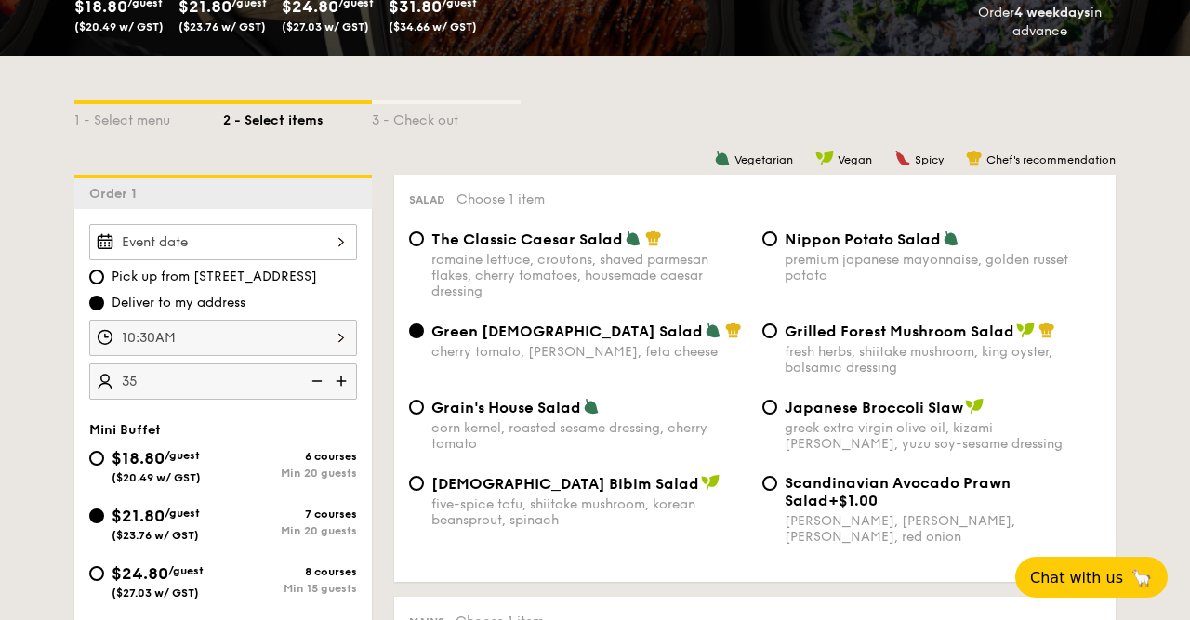
click at [315, 385] on img at bounding box center [315, 381] width 28 height 35
click at [337, 379] on img at bounding box center [343, 381] width 28 height 35
type input "30 guests"
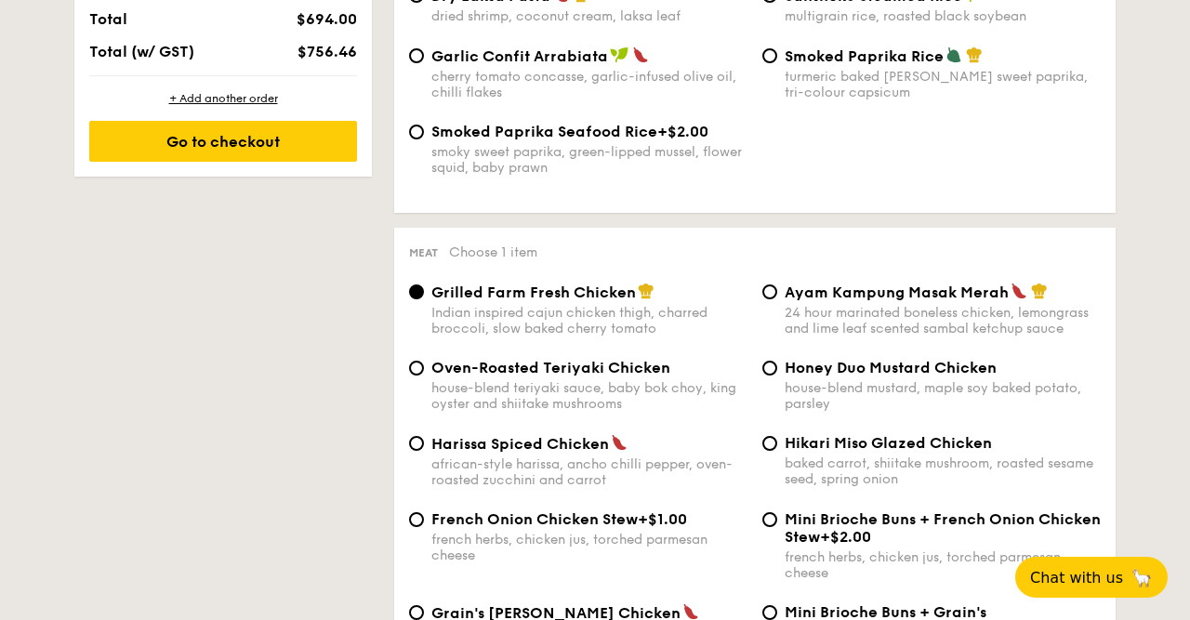
scroll to position [1064, 0]
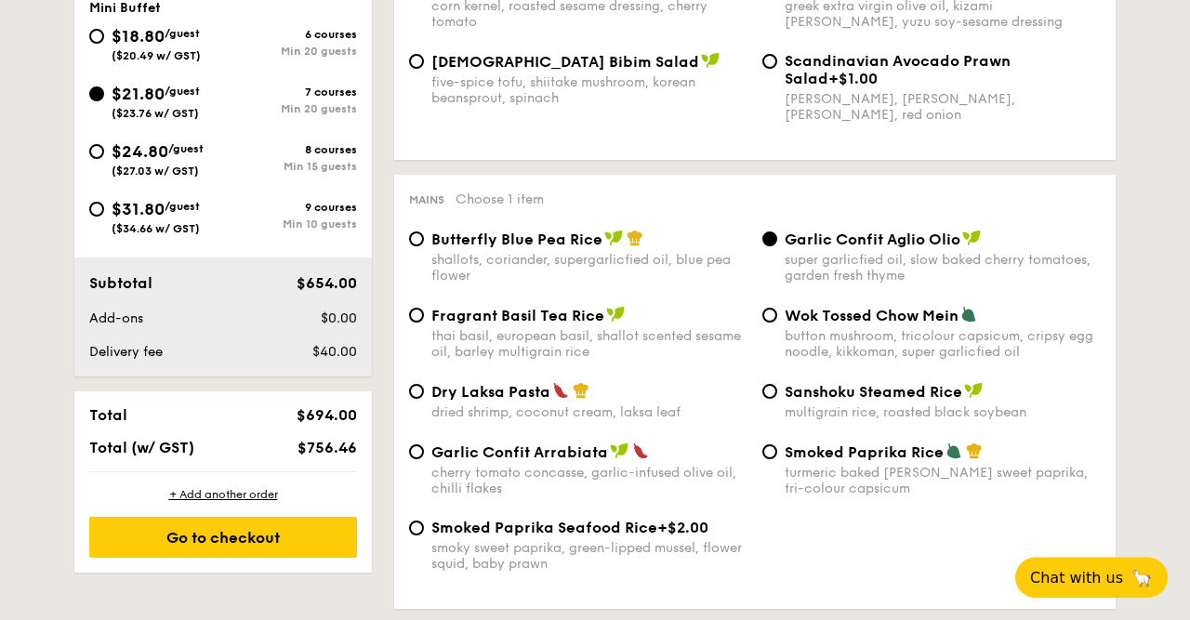
scroll to position [774, 0]
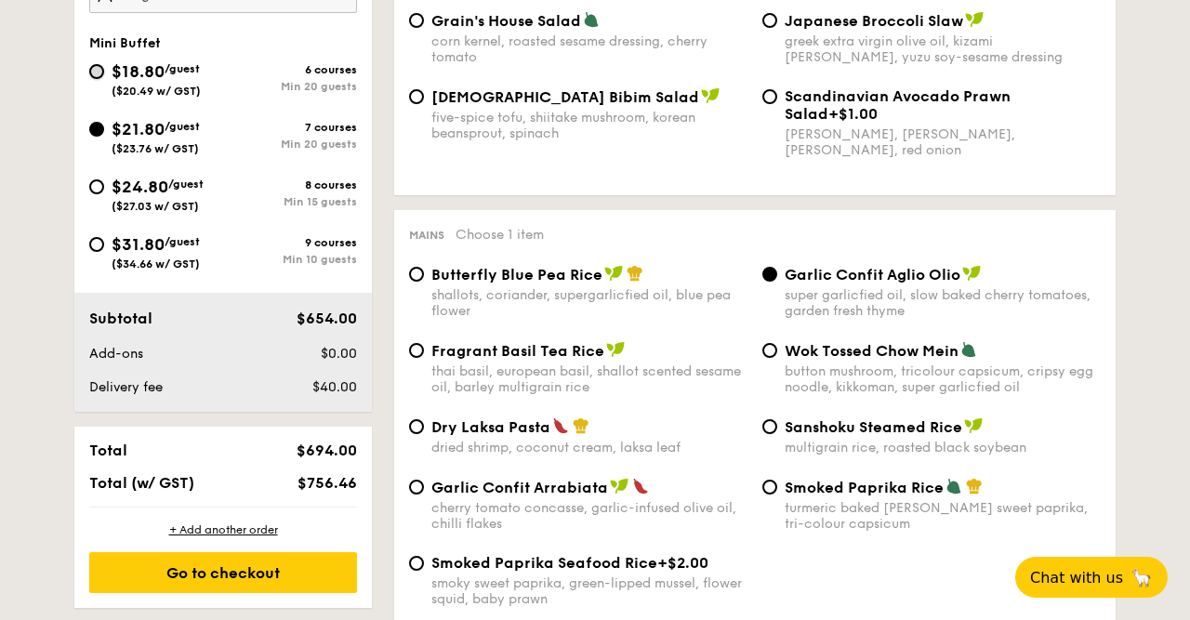
click at [99, 70] on input "$18.80 /guest ($20.49 w/ GST) 6 courses Min 20 guests" at bounding box center [96, 71] width 15 height 15
radio input "true"
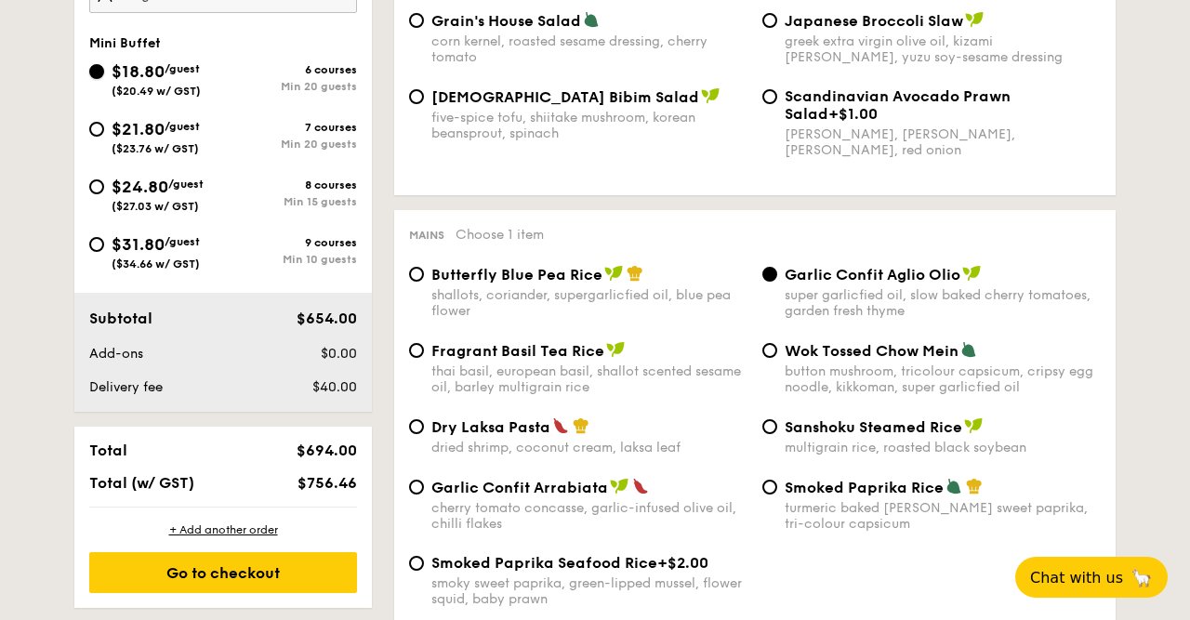
radio input "true"
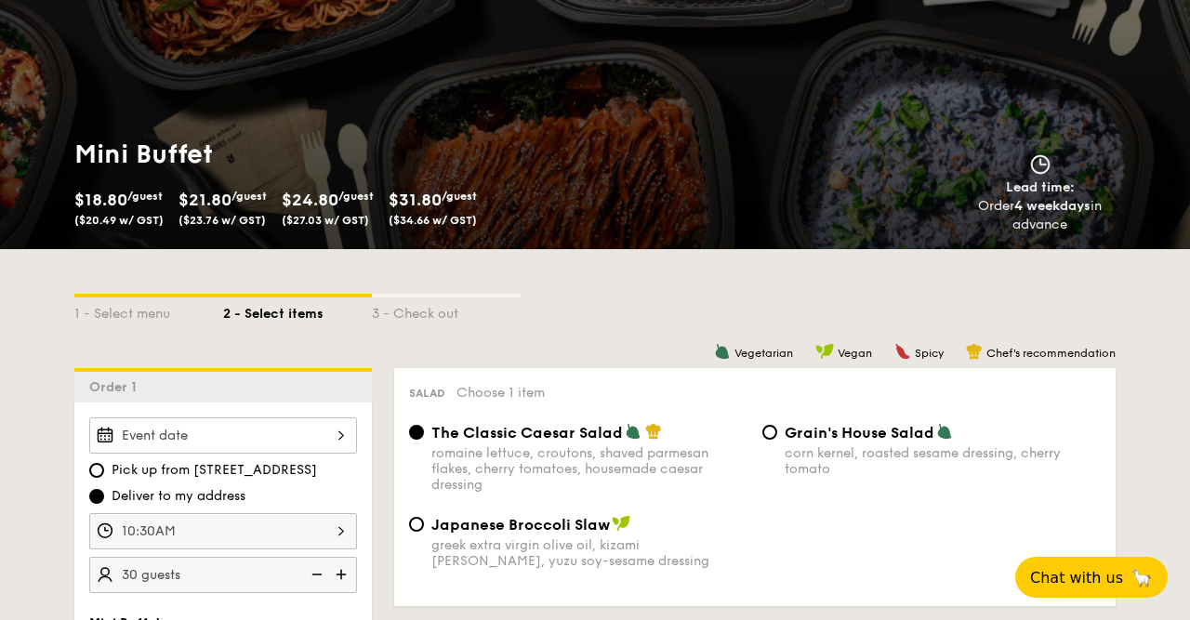
scroll to position [483, 0]
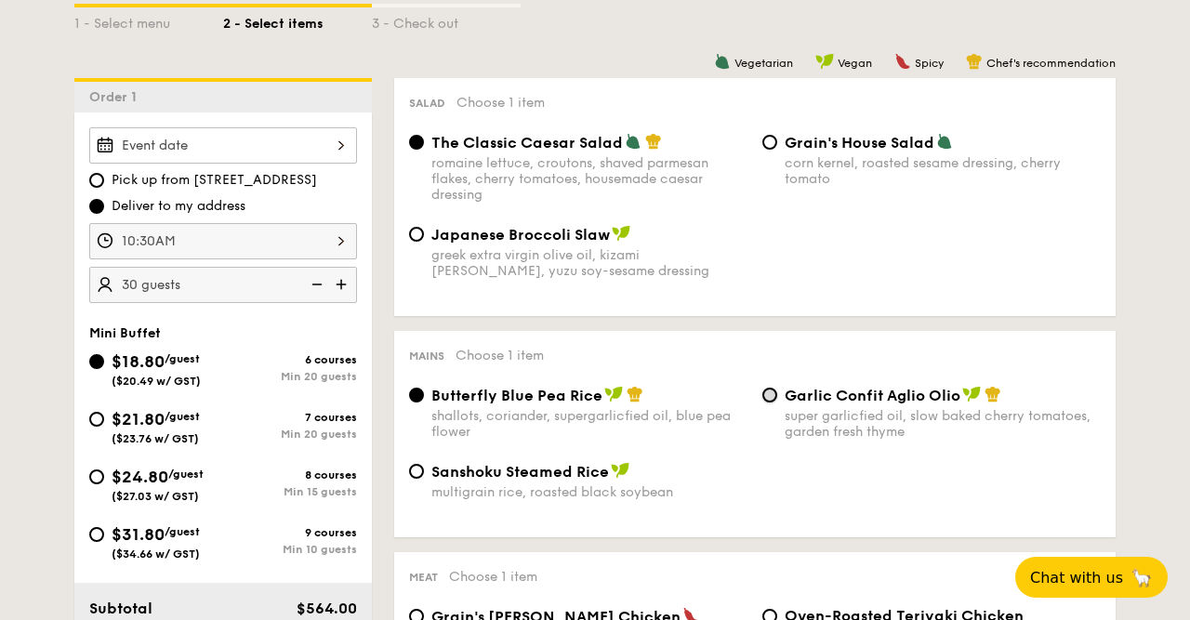
click at [769, 394] on input "Garlic Confit Aglio Olio super garlicfied oil, slow baked cherry tomatoes, gard…" at bounding box center [769, 395] width 15 height 15
radio input "true"
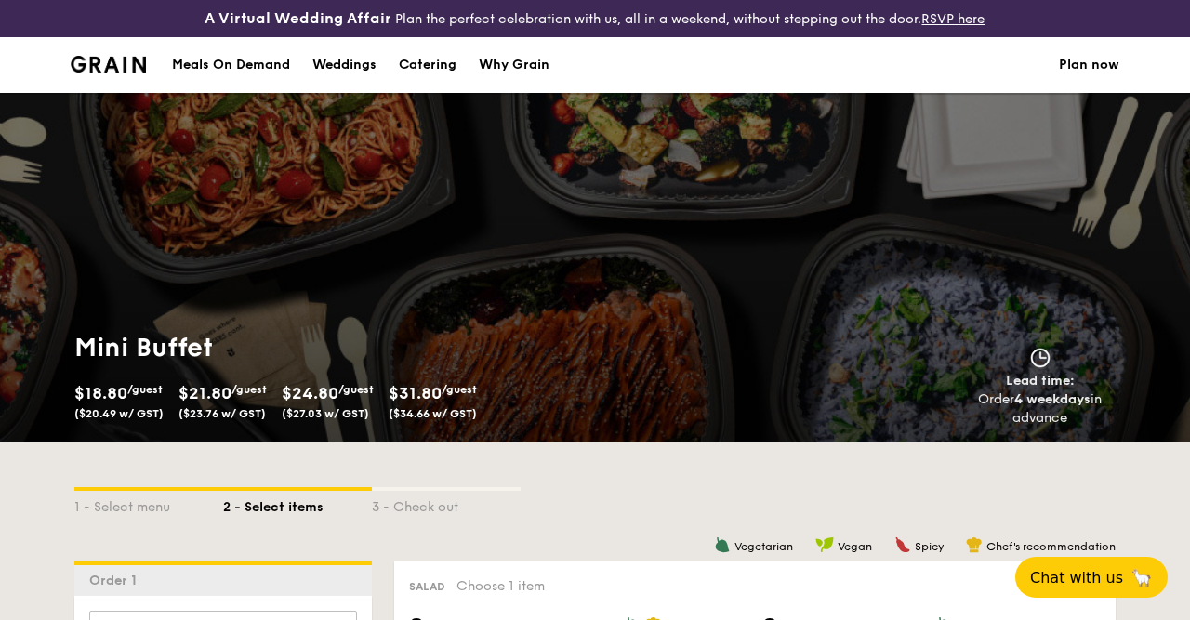
scroll to position [580, 0]
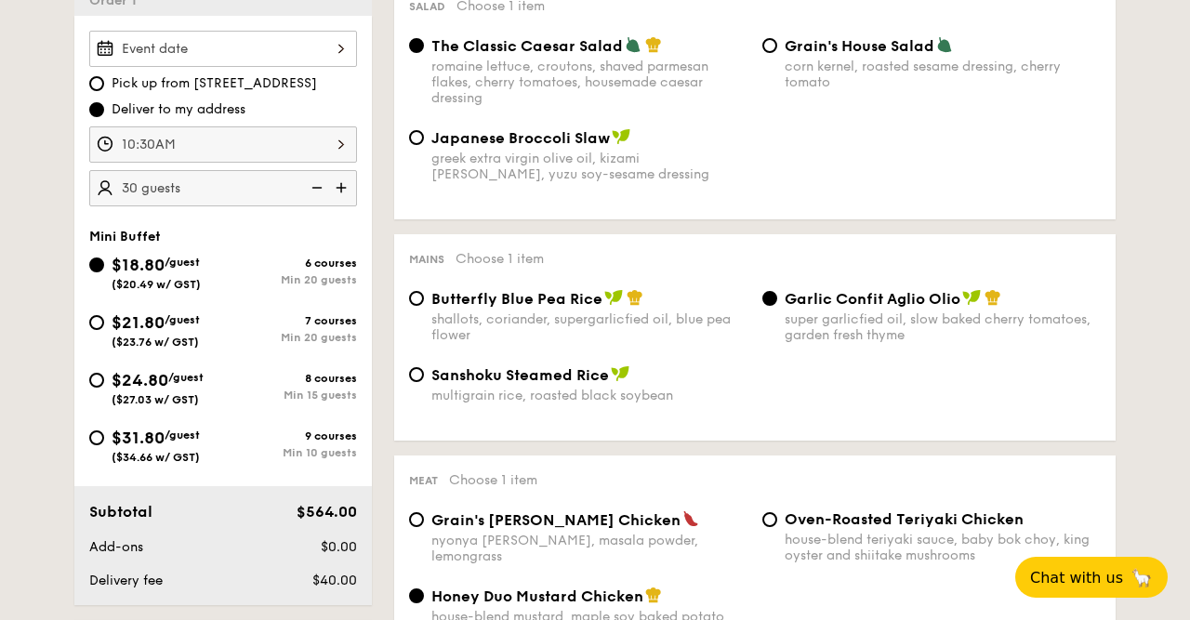
click at [338, 56] on div at bounding box center [223, 49] width 268 height 36
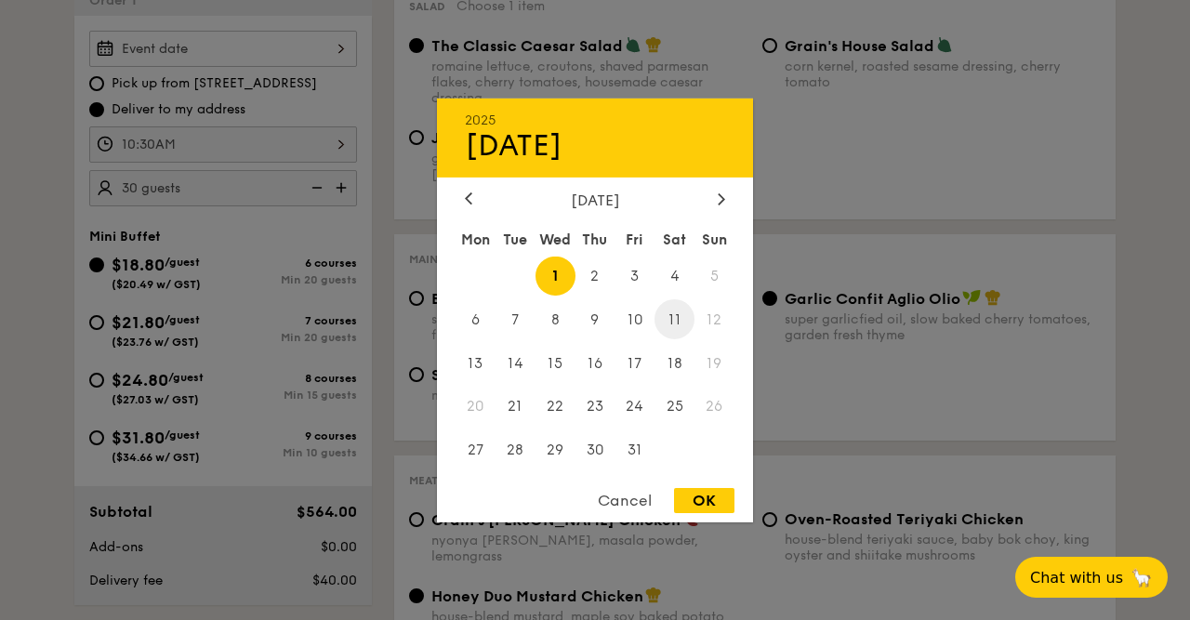
click at [671, 317] on span "11" at bounding box center [675, 319] width 40 height 40
click at [696, 509] on div "OK" at bounding box center [704, 500] width 60 height 25
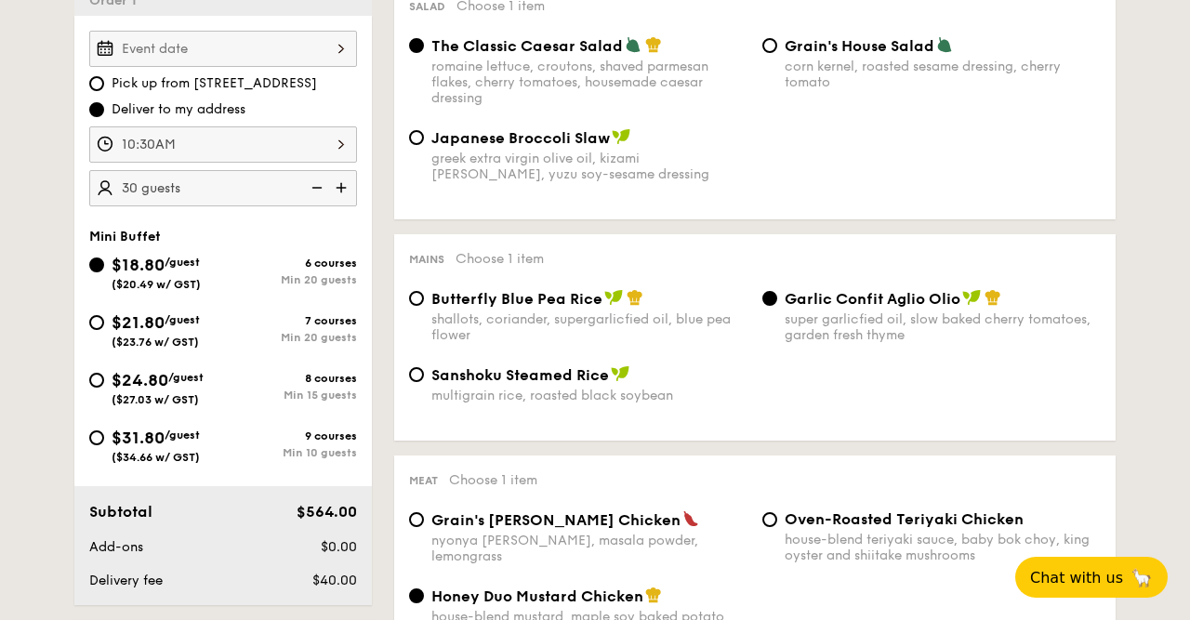
type input "Oct 11, 2025"
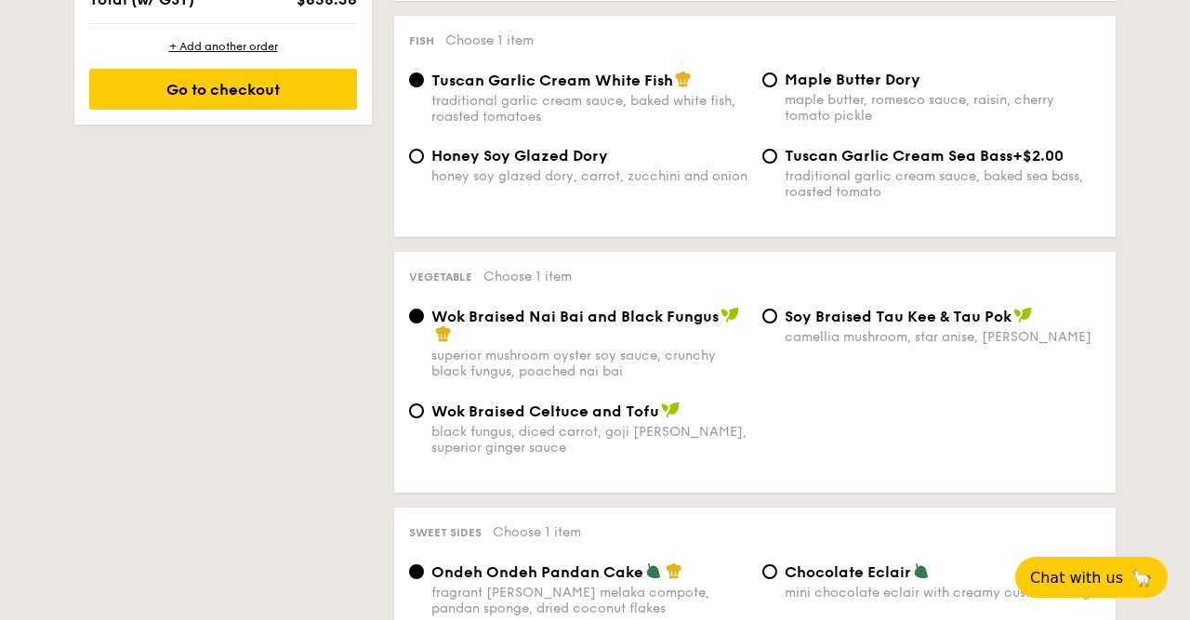
scroll to position [967, 0]
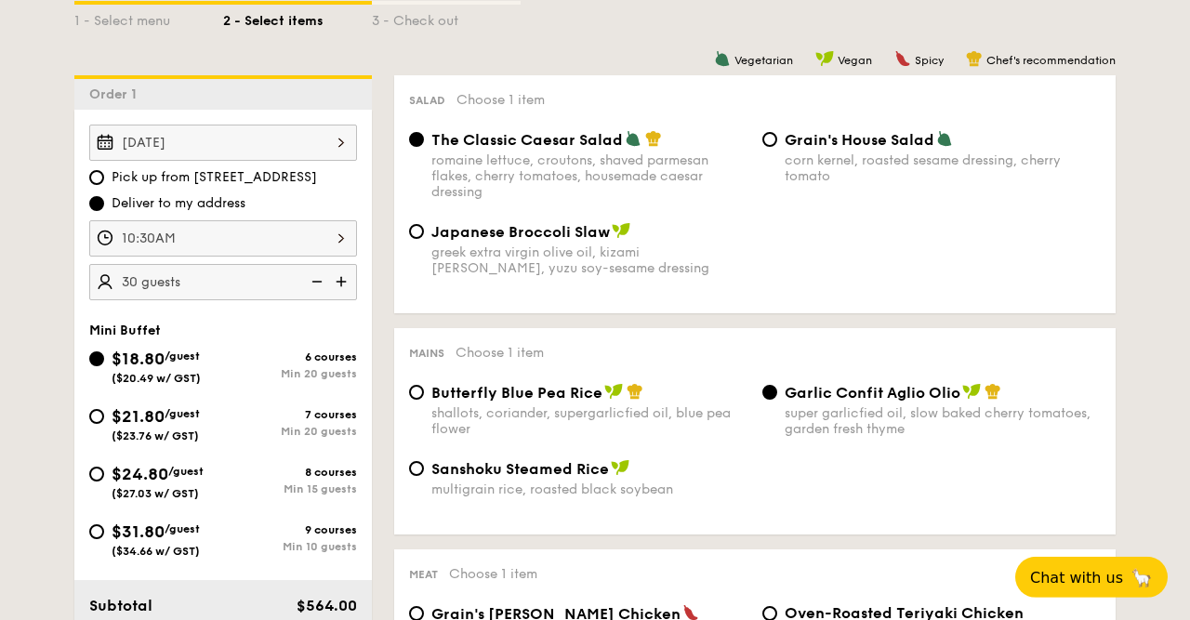
scroll to position [483, 0]
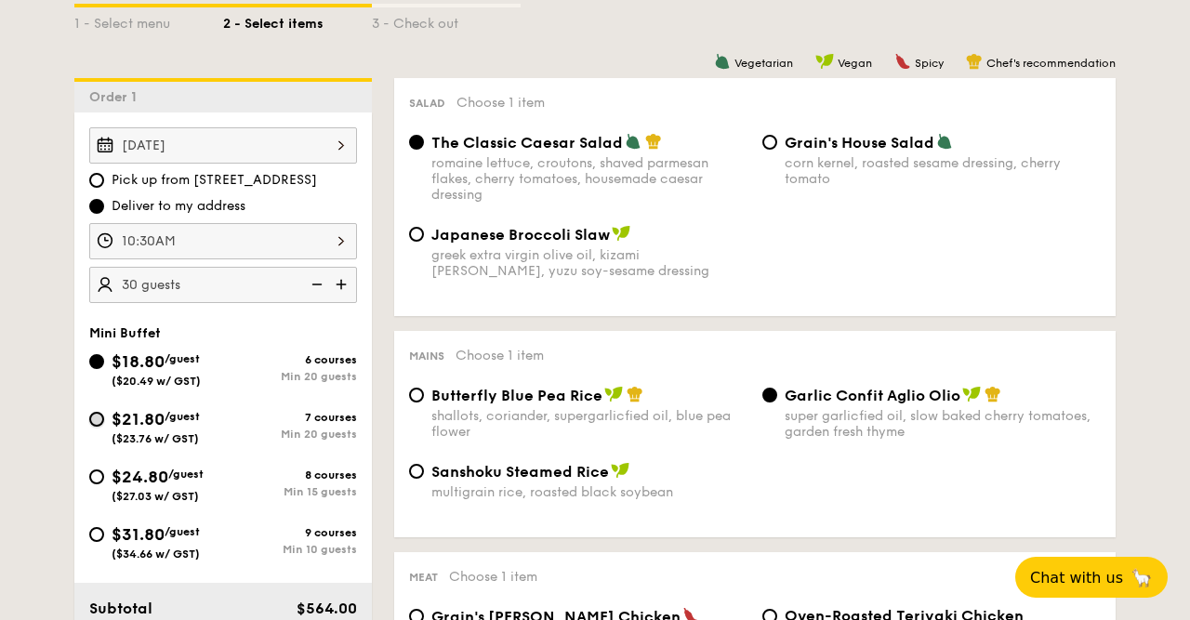
click at [102, 412] on input "$21.80 /guest ($23.76 w/ GST) 7 courses Min 20 guests" at bounding box center [96, 419] width 15 height 15
radio input "true"
radio input "false"
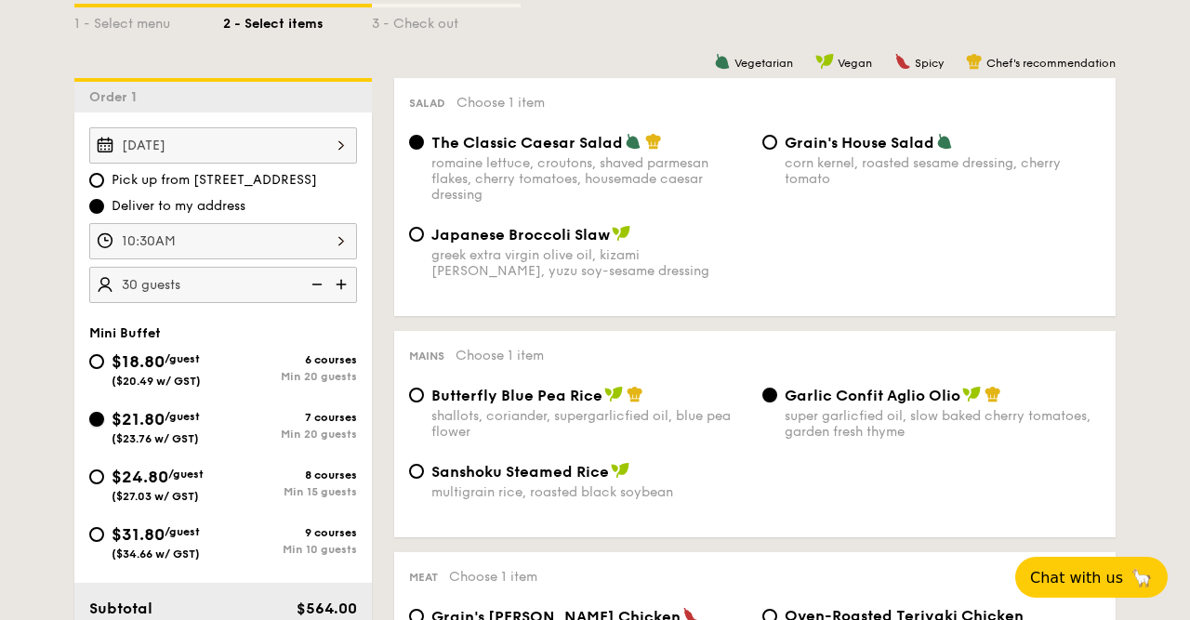
radio input "true"
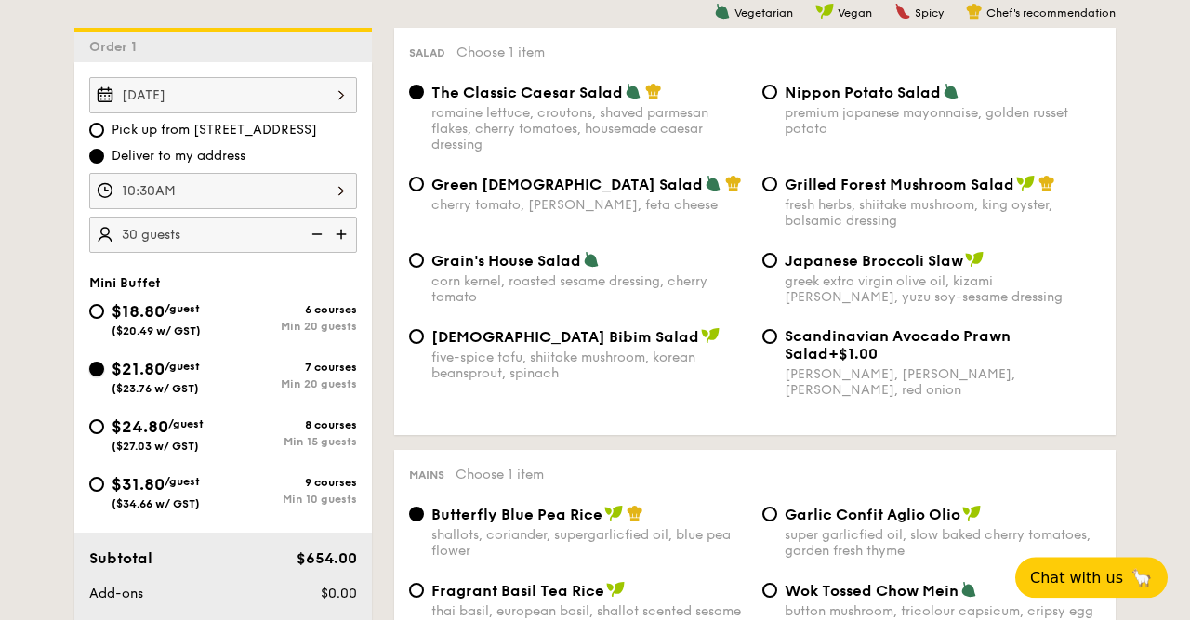
scroll to position [580, 0]
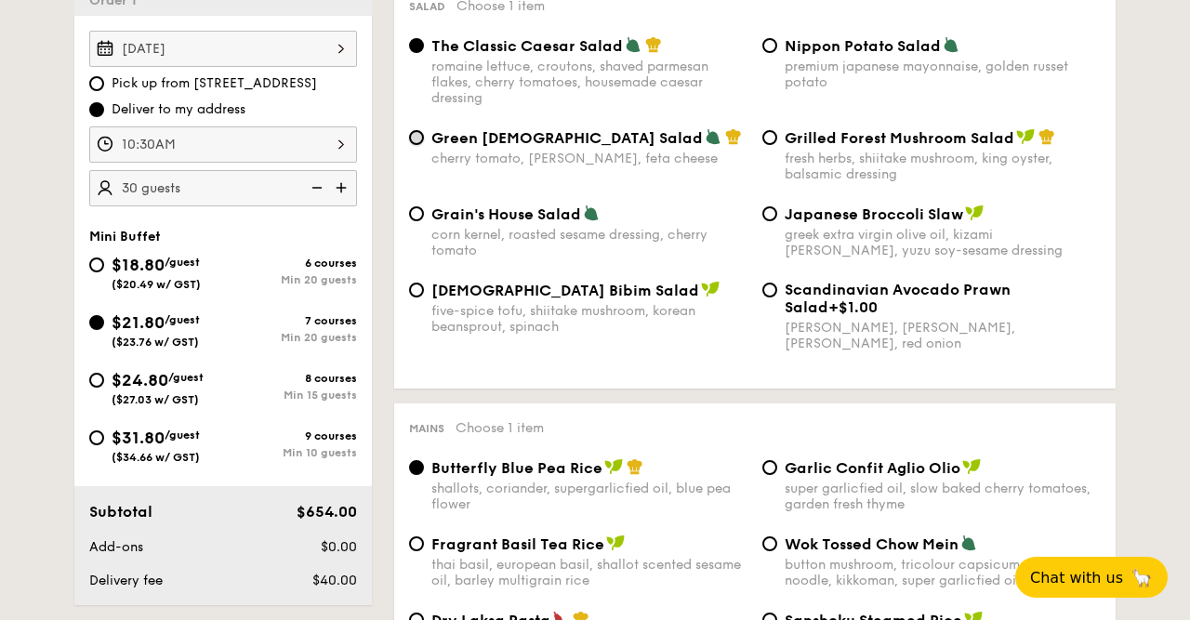
click at [423, 139] on input "Green Goddess Salad cherry tomato, dill, feta cheese" at bounding box center [416, 137] width 15 height 15
radio input "true"
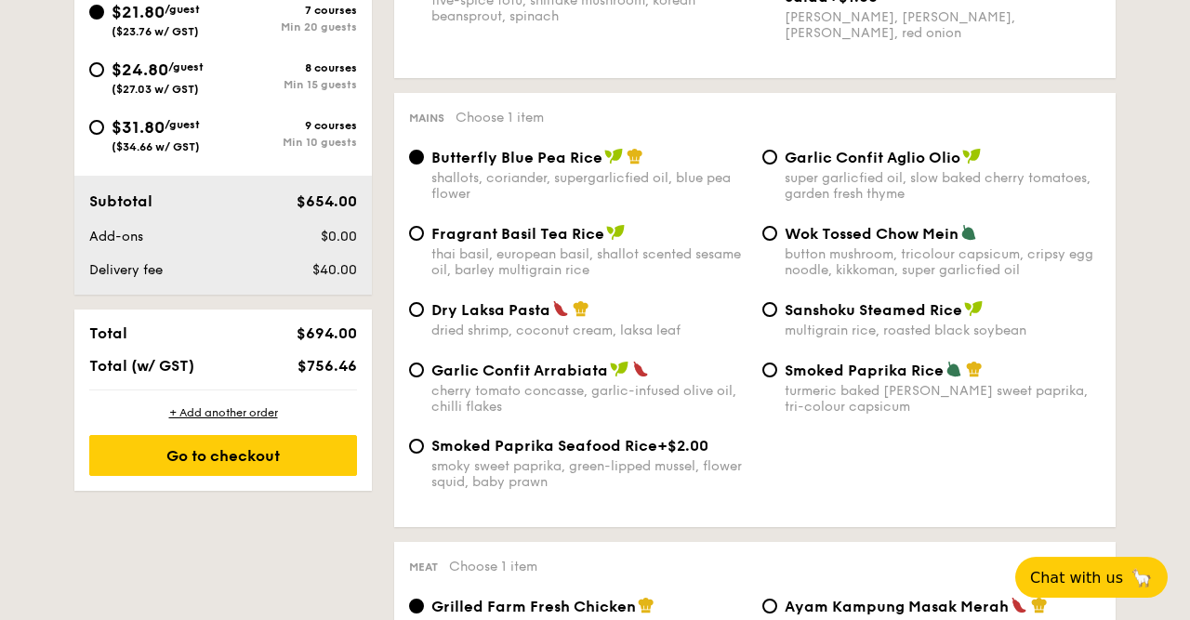
scroll to position [967, 0]
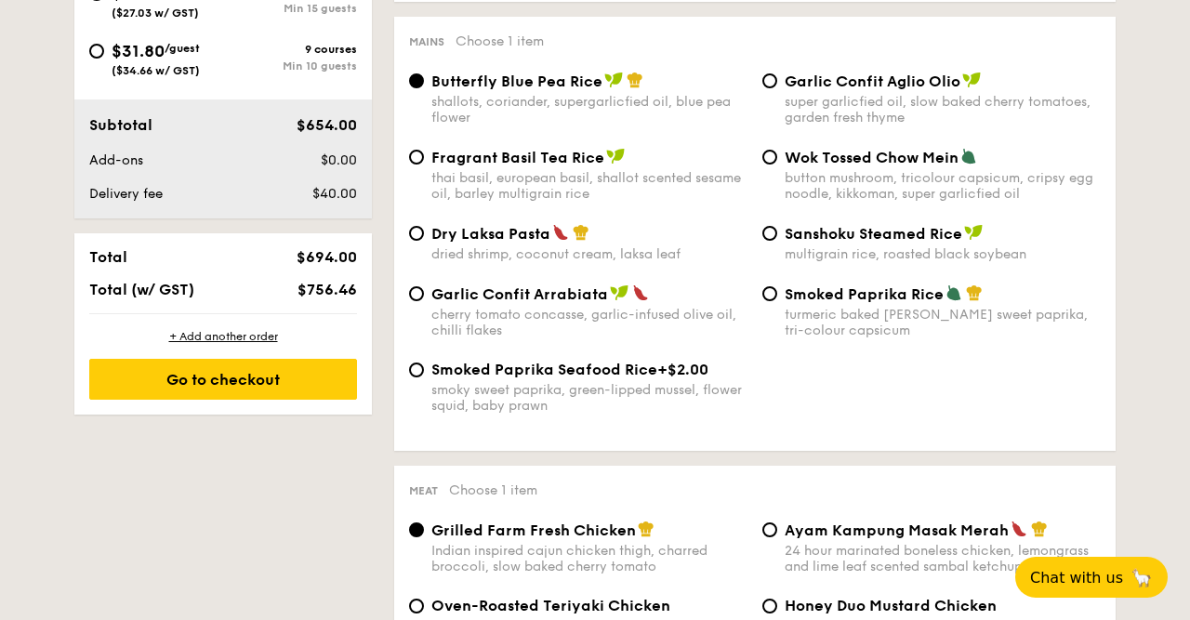
click at [765, 76] on div "Garlic Confit Aglio Olio super garlicfied oil, slow baked cherry tomatoes, gard…" at bounding box center [931, 99] width 353 height 54
click at [771, 83] on input "Garlic Confit Aglio Olio super garlicfied oil, slow baked cherry tomatoes, gard…" at bounding box center [769, 80] width 15 height 15
radio input "true"
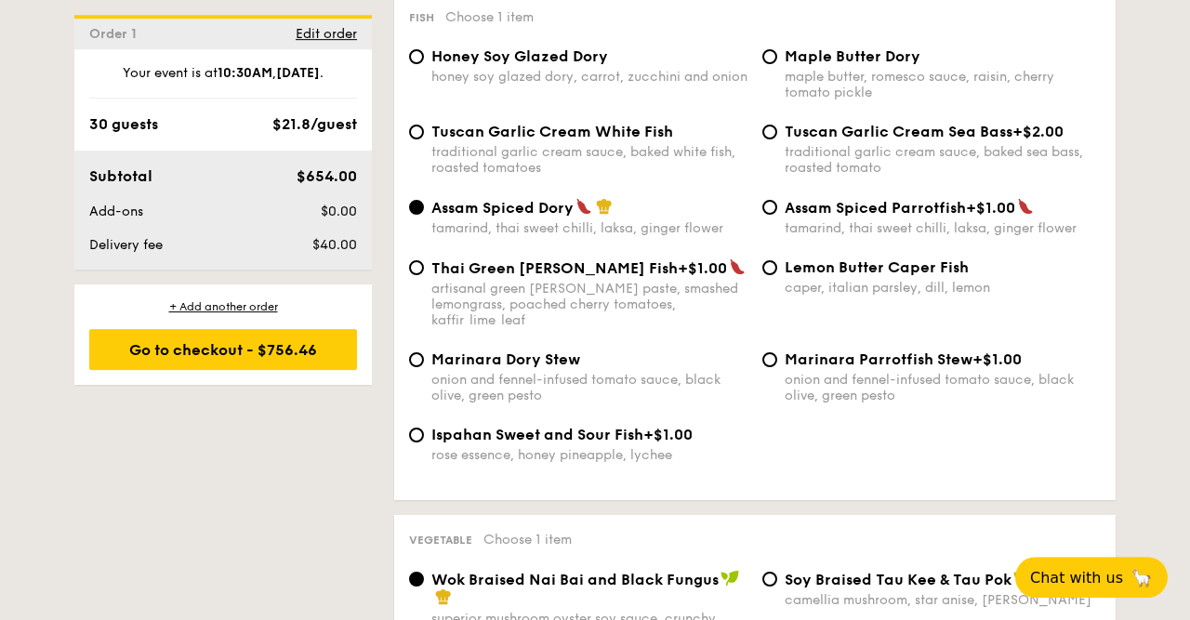
scroll to position [1934, 0]
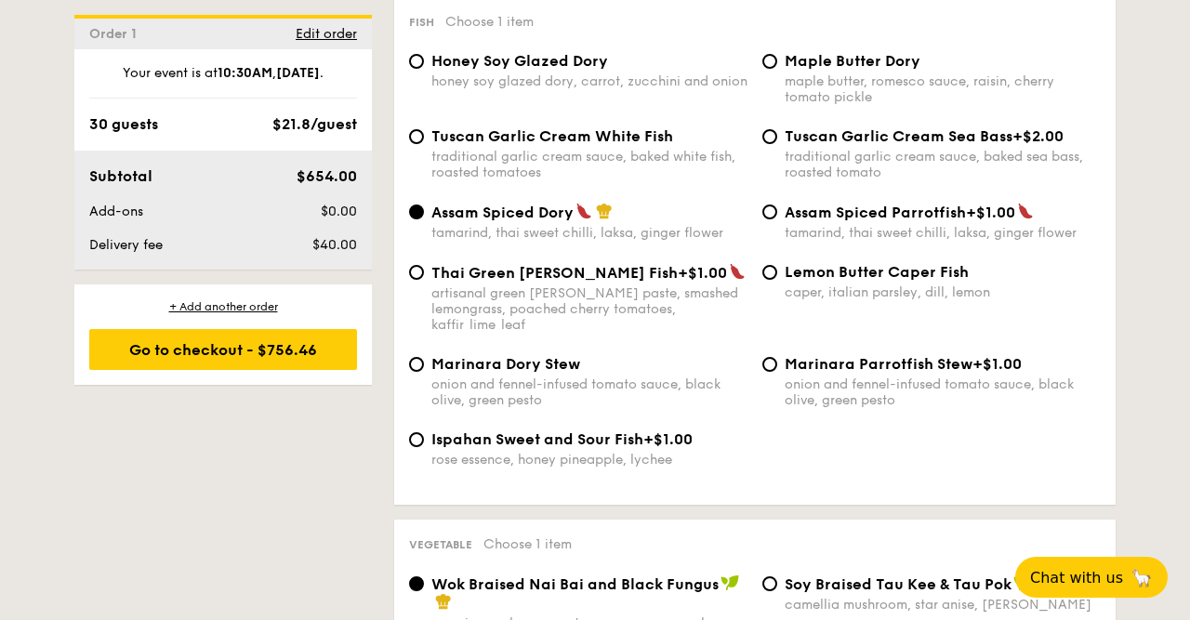
click at [626, 136] on span "Tuscan Garlic Cream White Fish" at bounding box center [552, 136] width 242 height 18
click at [424, 136] on input "Tuscan Garlic Cream White Fish traditional garlic cream sauce, baked white fish…" at bounding box center [416, 136] width 15 height 15
radio input "true"
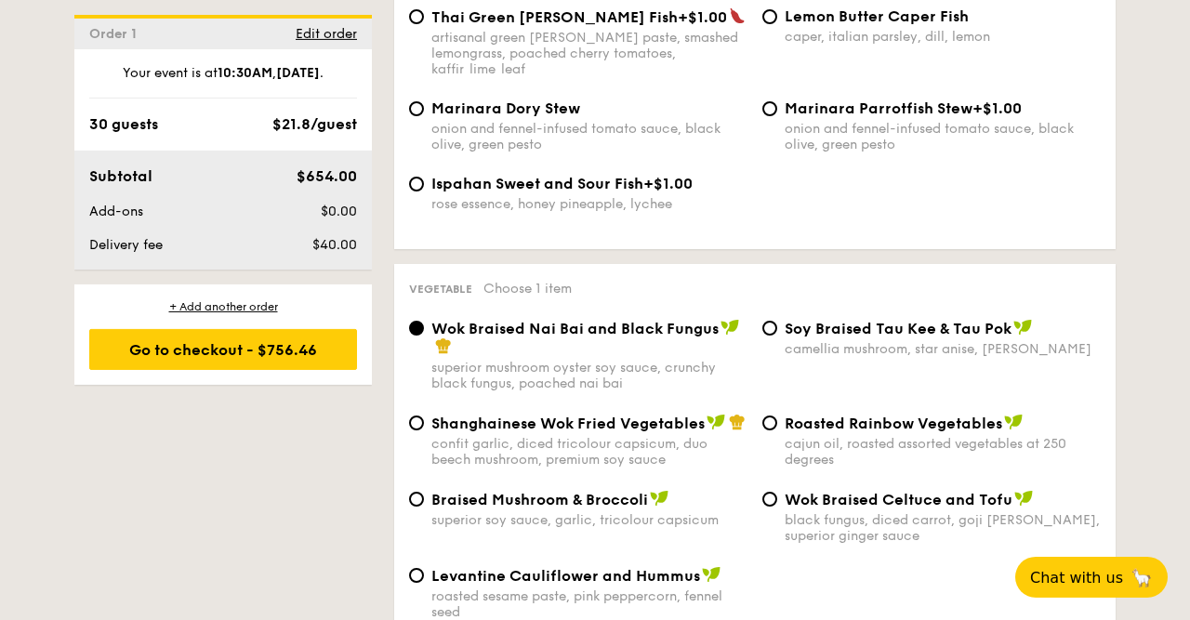
scroll to position [2224, 0]
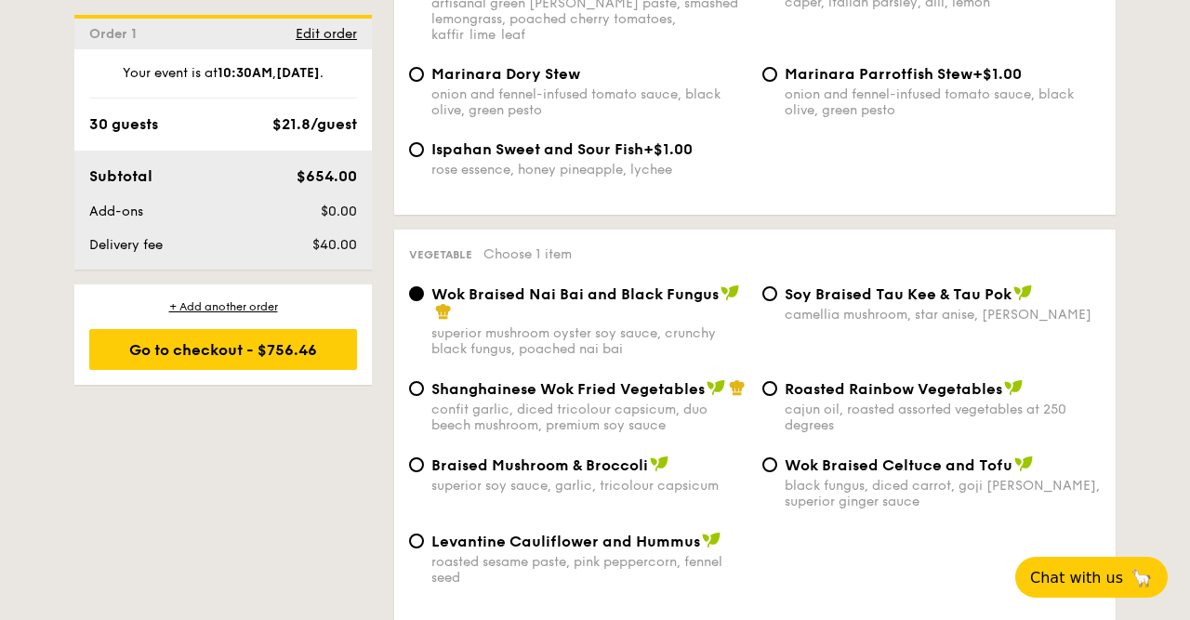
click at [423, 532] on div "Levantine Cauliflower and Hummus roasted sesame paste, pink peppercorn, fennel …" at bounding box center [578, 559] width 353 height 54
click at [417, 534] on input "Levantine Cauliflower and Hummus roasted sesame paste, pink peppercorn, fennel …" at bounding box center [416, 541] width 15 height 15
radio input "true"
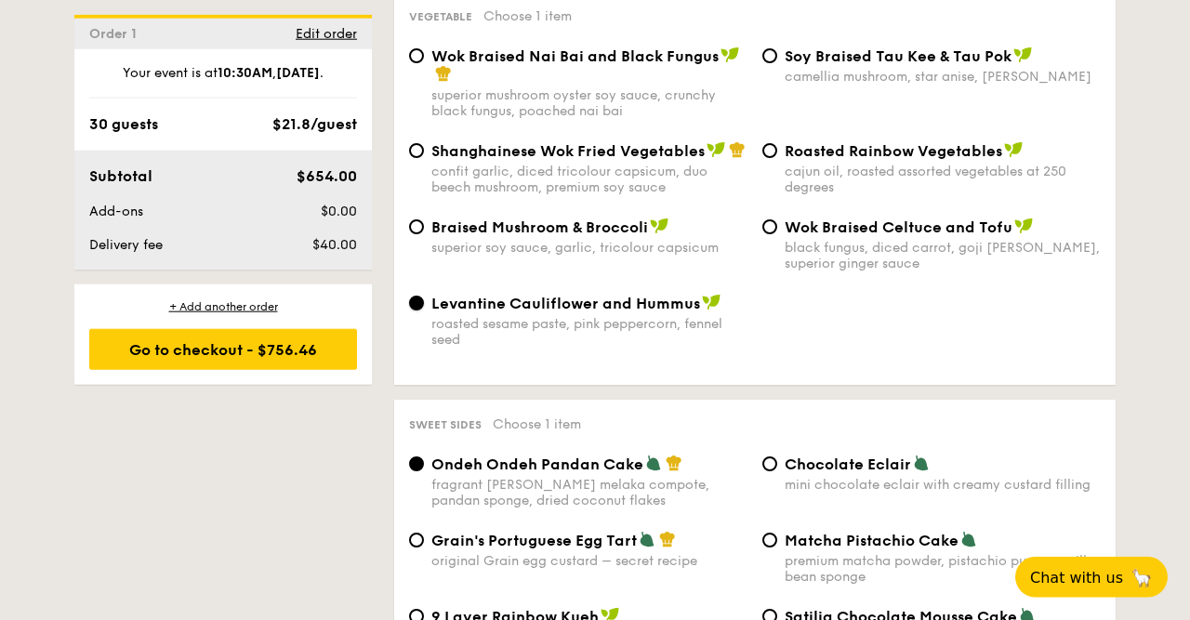
scroll to position [2611, 0]
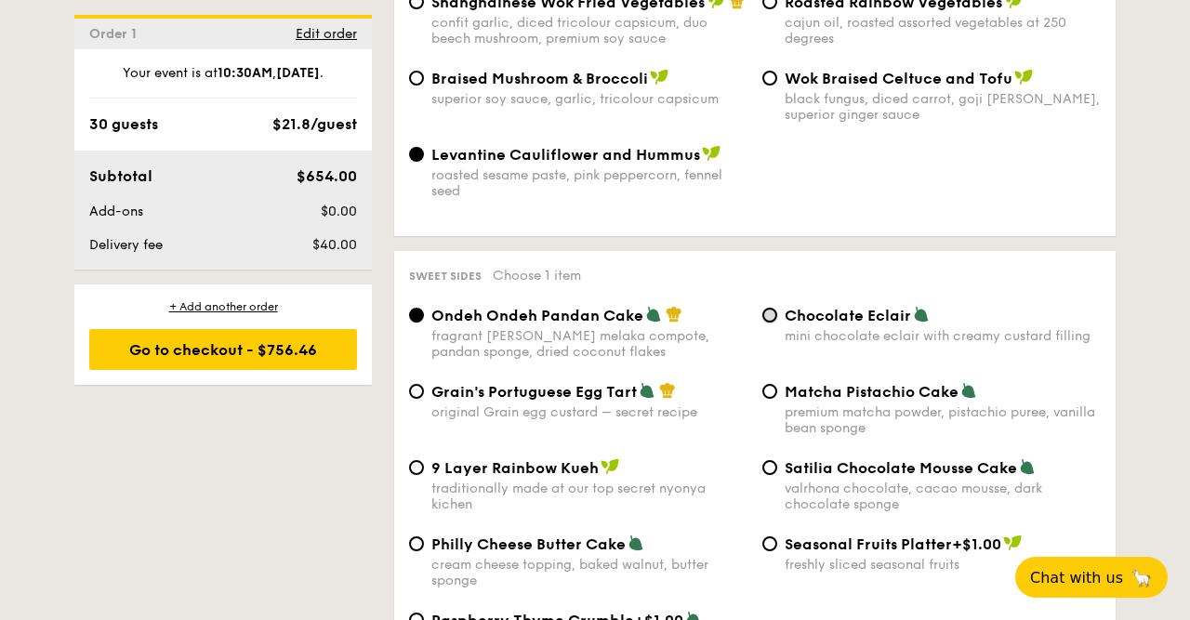
click at [767, 308] on input "Chocolate Eclair mini chocolate eclair with creamy custard filling" at bounding box center [769, 315] width 15 height 15
radio input "true"
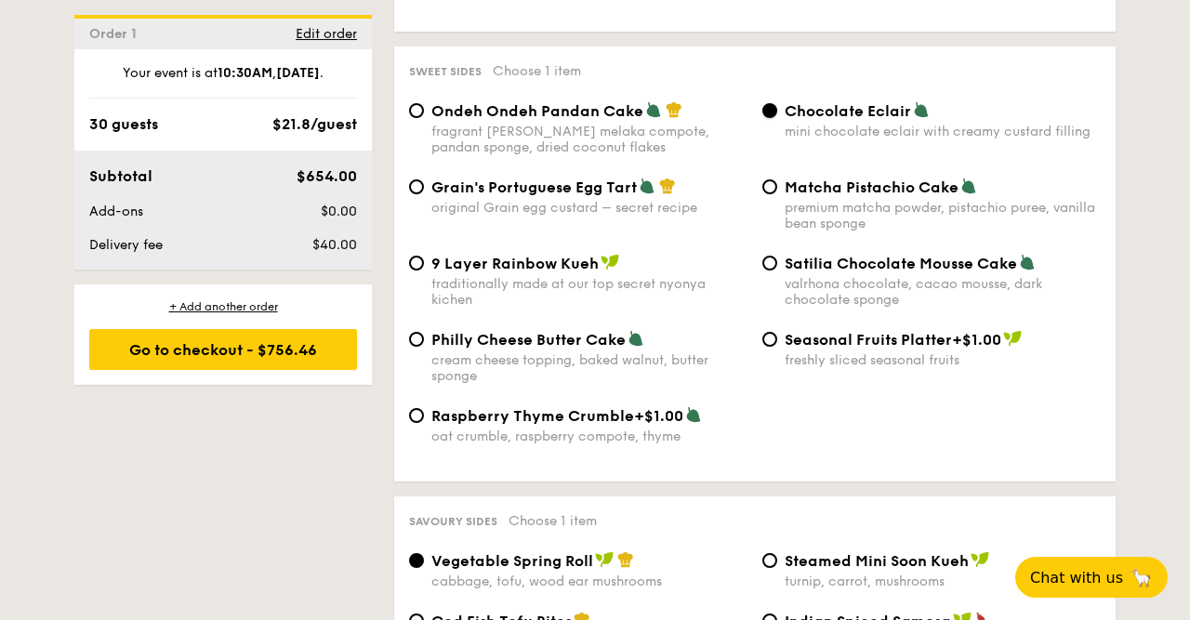
scroll to position [2997, 0]
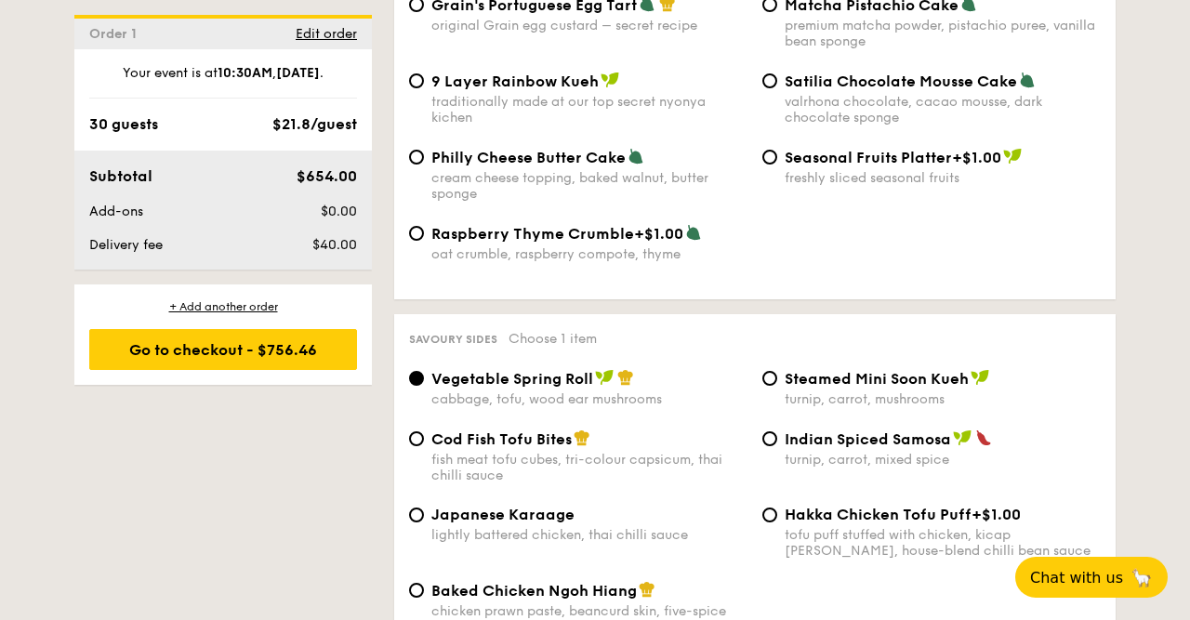
click at [826, 430] on span "Indian Spiced Samosa" at bounding box center [868, 439] width 166 height 18
click at [777, 431] on input "Indian Spiced Samosa turnip, carrot, mixed spice" at bounding box center [769, 438] width 15 height 15
radio input "true"
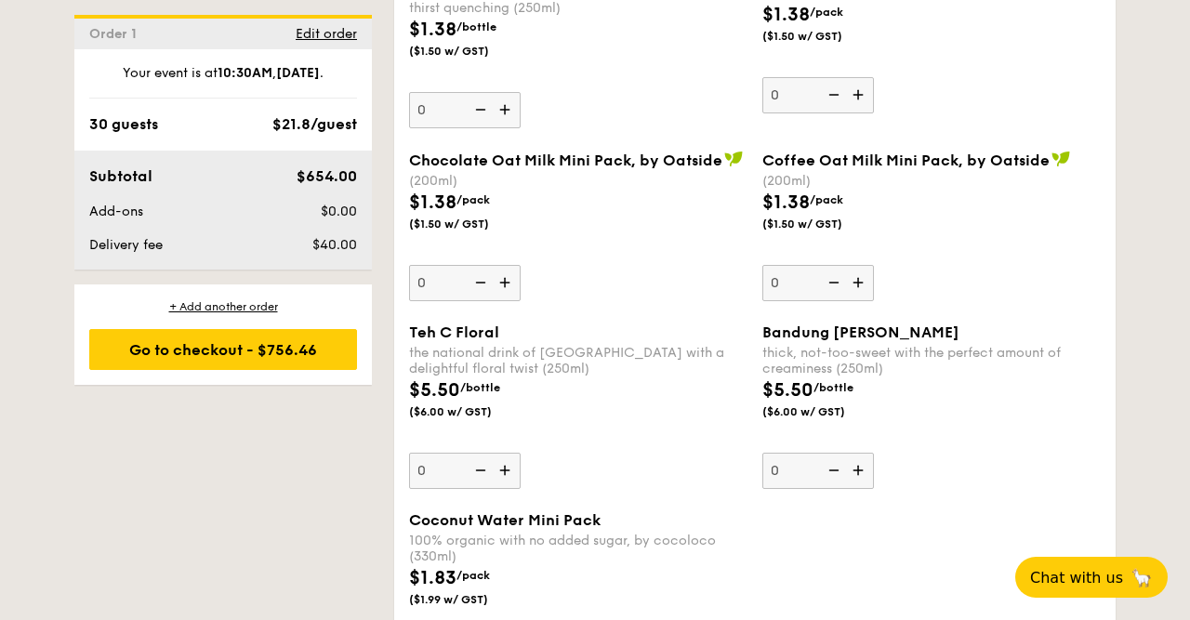
scroll to position [5415, 0]
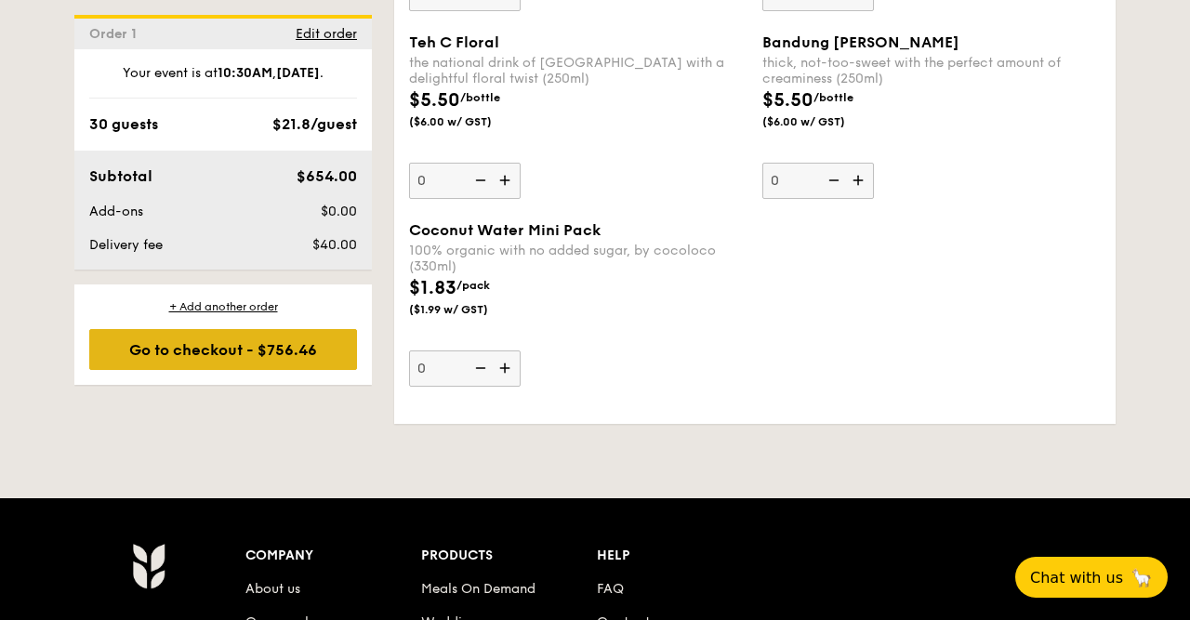
click at [241, 346] on div "Go to checkout - $756.46" at bounding box center [223, 349] width 268 height 41
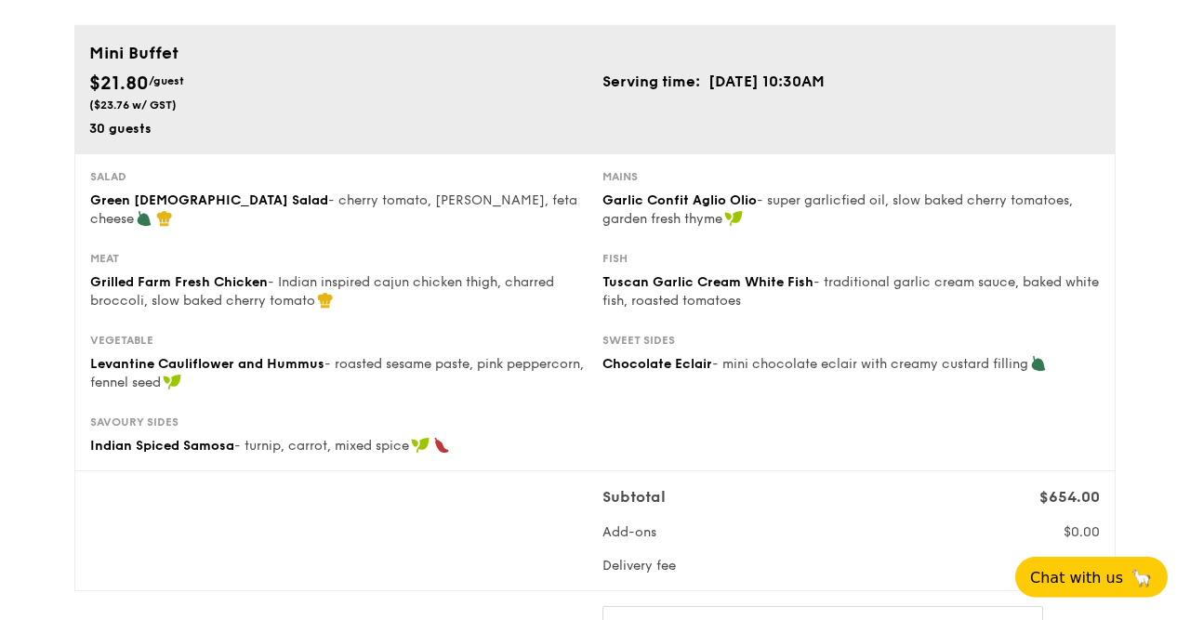
scroll to position [193, 0]
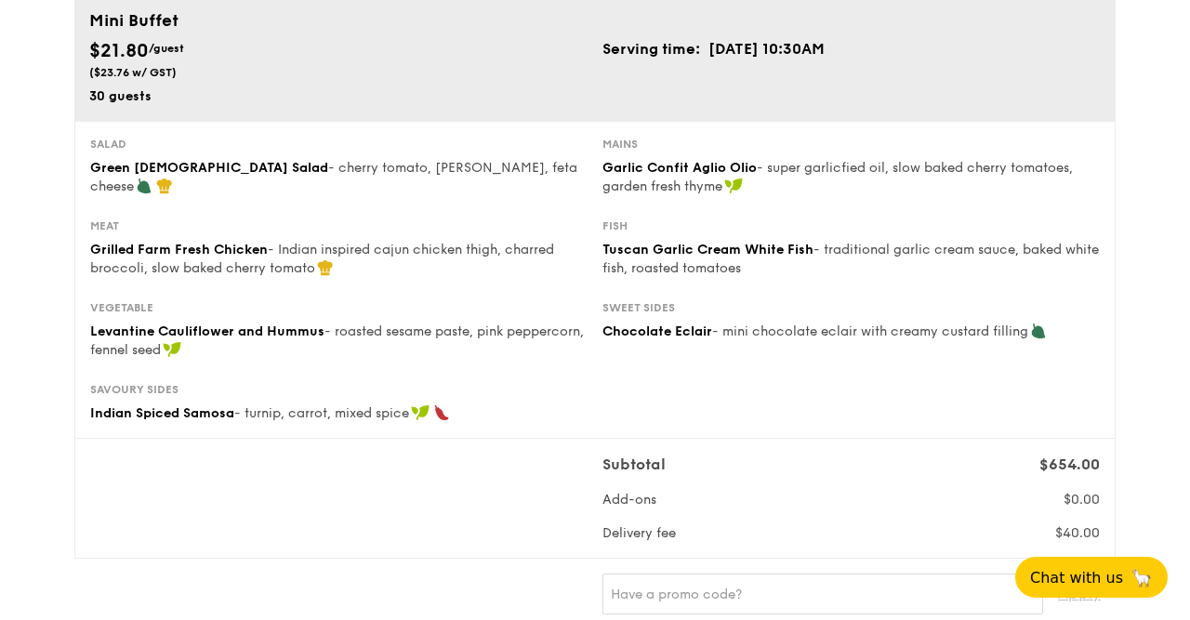
click at [451, 531] on div "Subtotal $654.00 Add-ons $0.00 Delivery fee $40.00" at bounding box center [595, 498] width 1025 height 89
